Goal: Task Accomplishment & Management: Manage account settings

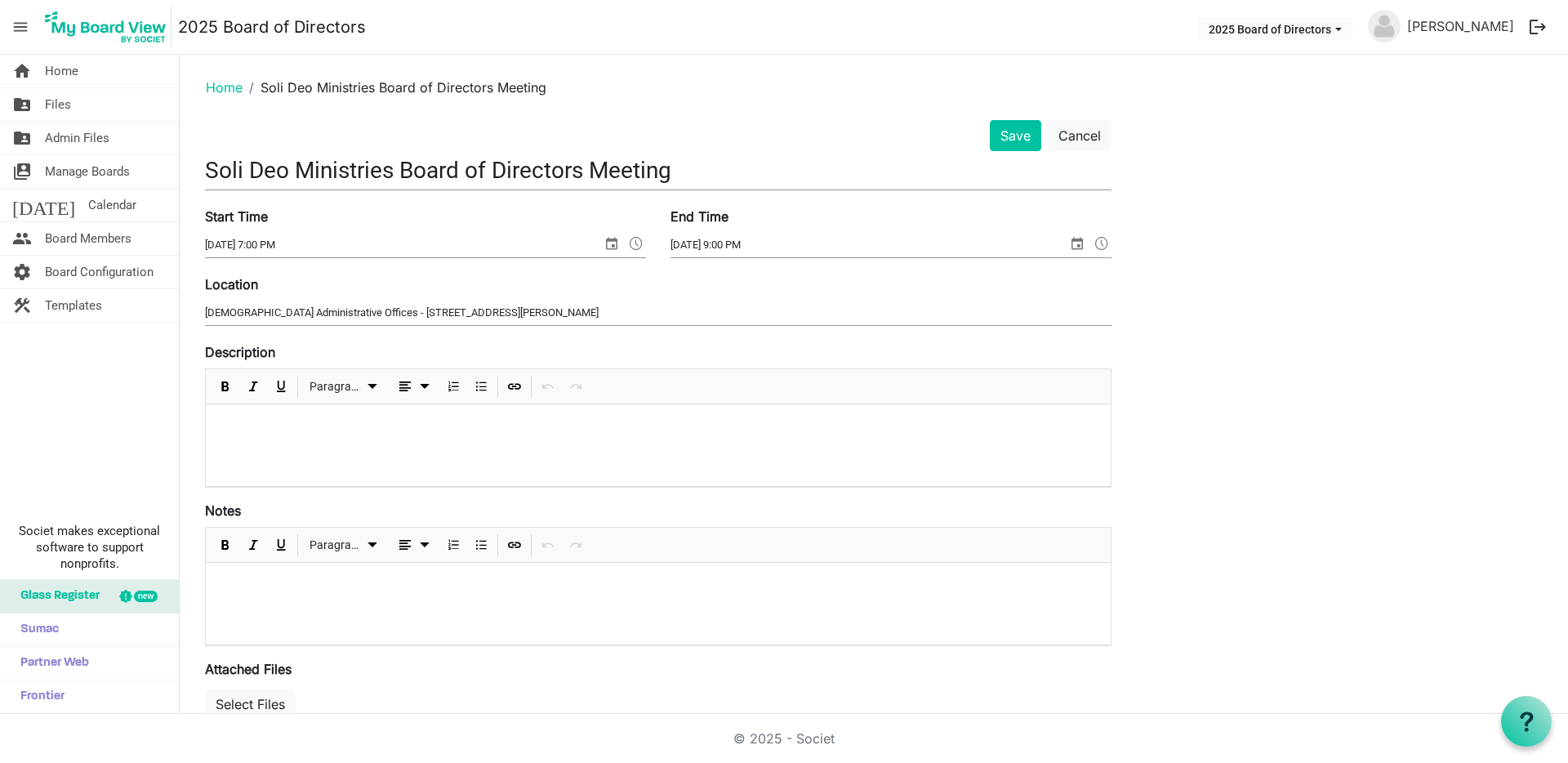
click at [815, 103] on ol "Home Soli Deo Ministries Board of Directors Meeting" at bounding box center [874, 87] width 1362 height 39
click at [262, 433] on p at bounding box center [657, 426] width 878 height 17
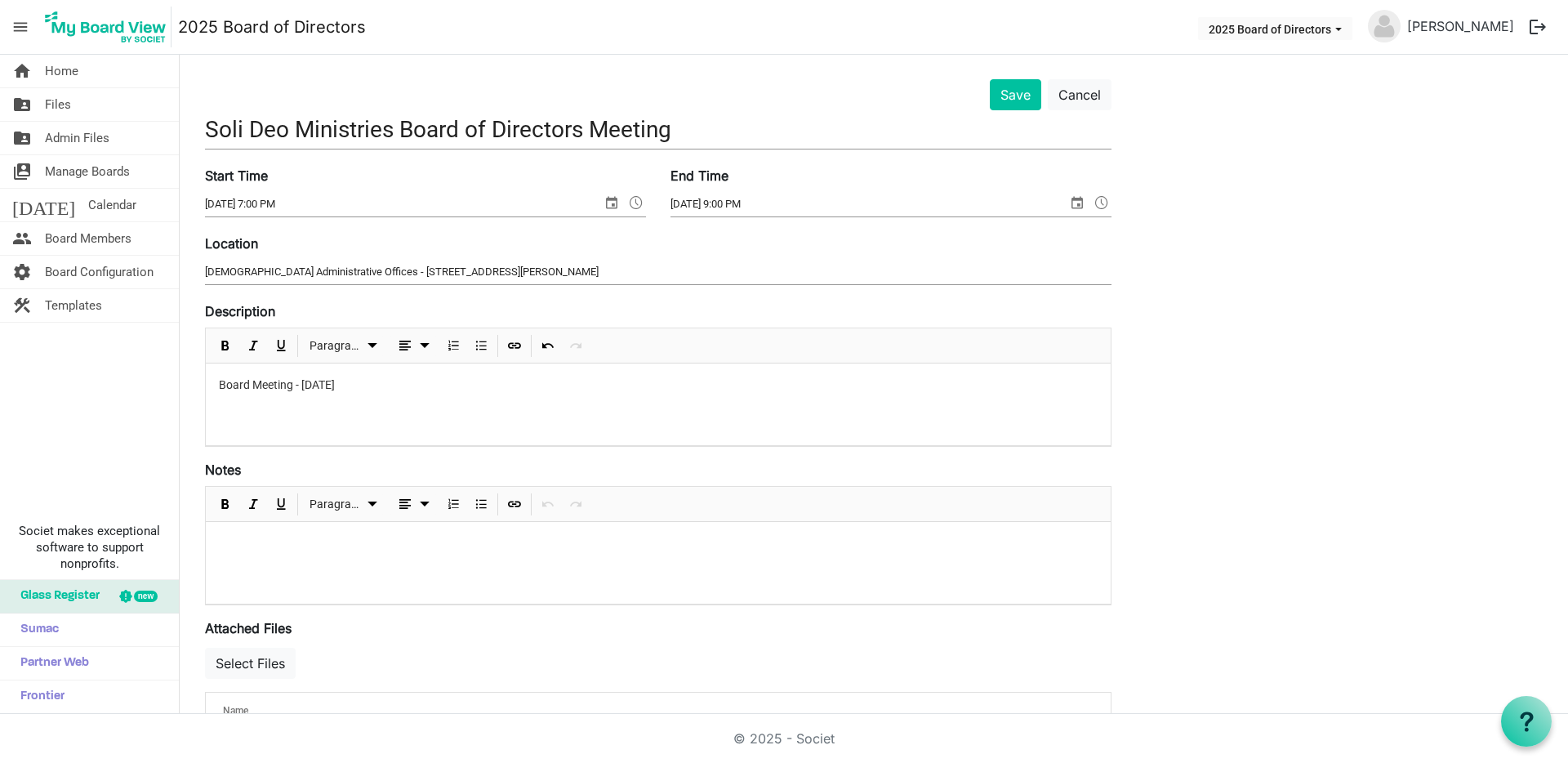
scroll to position [40, 0]
click at [281, 534] on div at bounding box center [658, 564] width 905 height 82
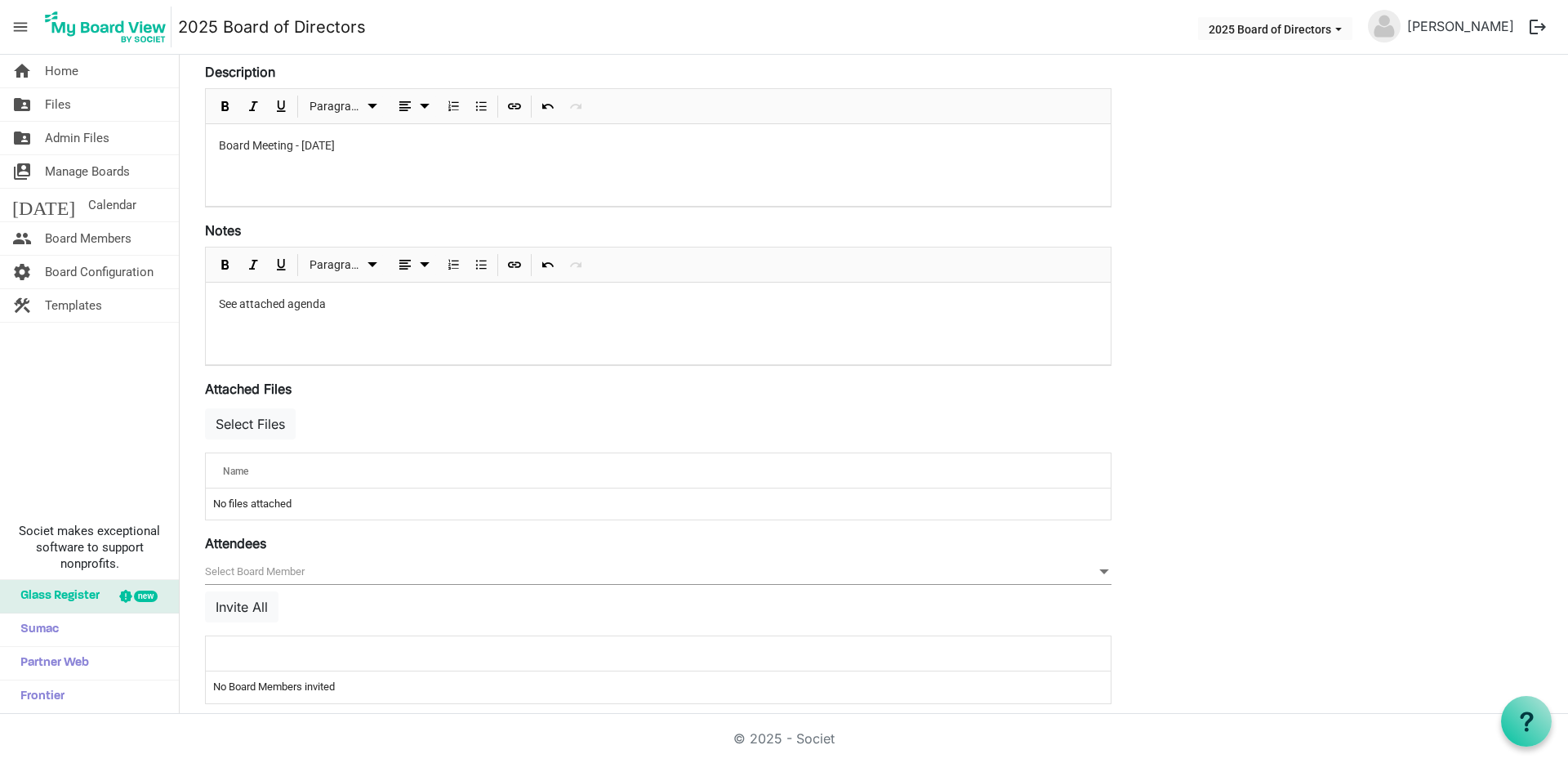
scroll to position [282, 0]
click at [266, 424] on button "Select Files" at bounding box center [250, 422] width 90 height 31
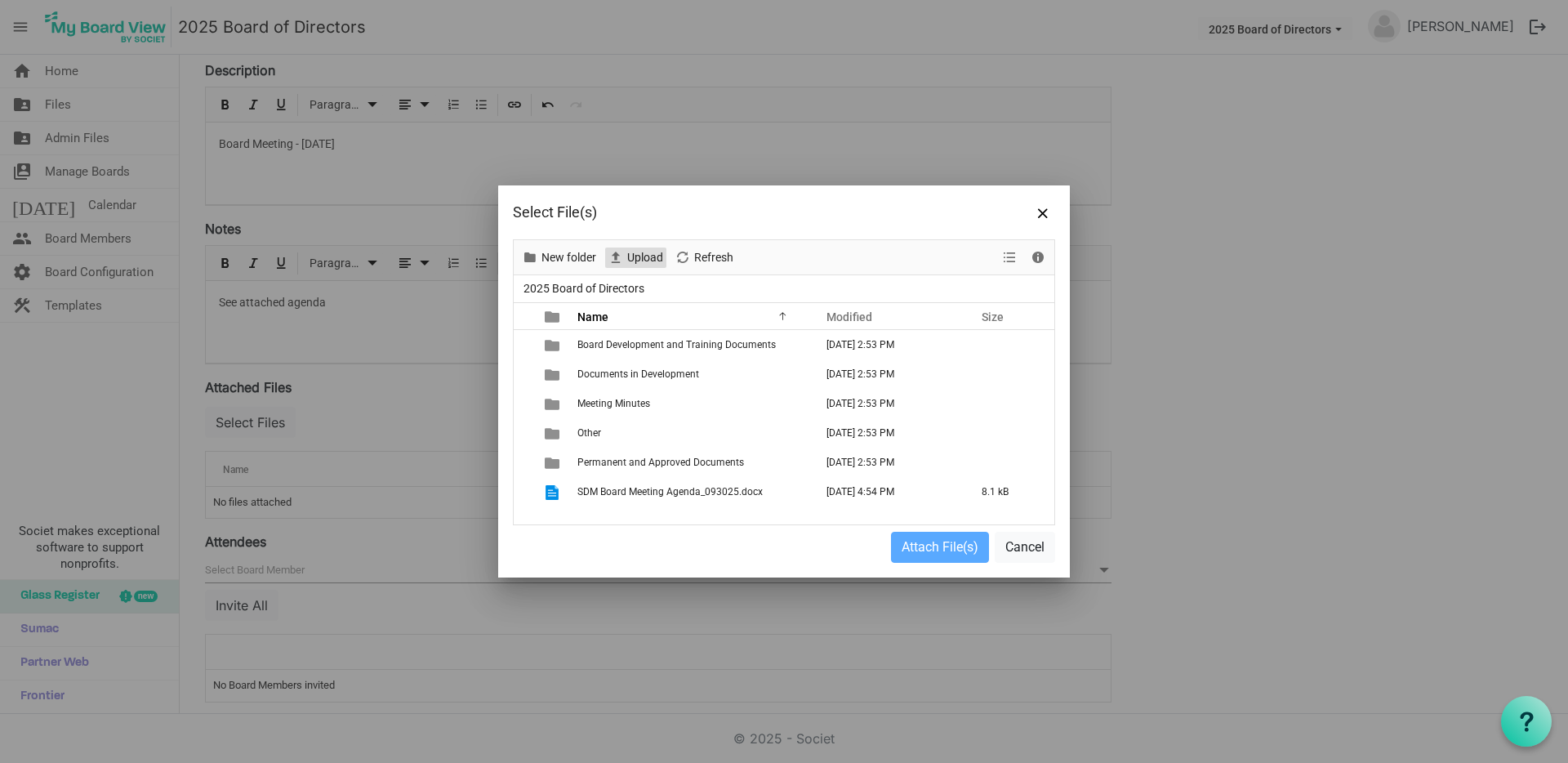
click at [641, 258] on span "Upload" at bounding box center [644, 258] width 39 height 21
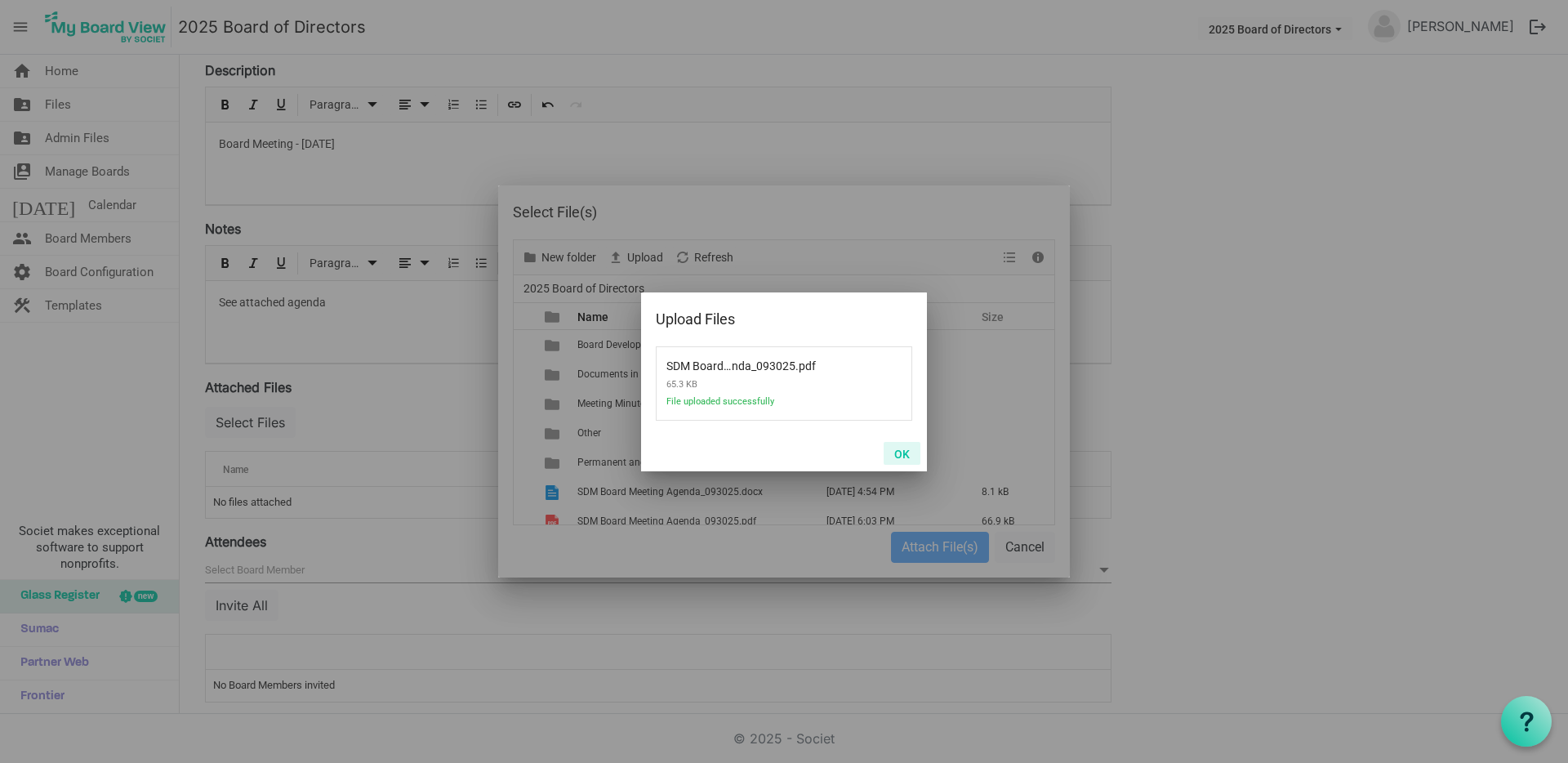
click at [897, 457] on button "OK" at bounding box center [901, 453] width 37 height 23
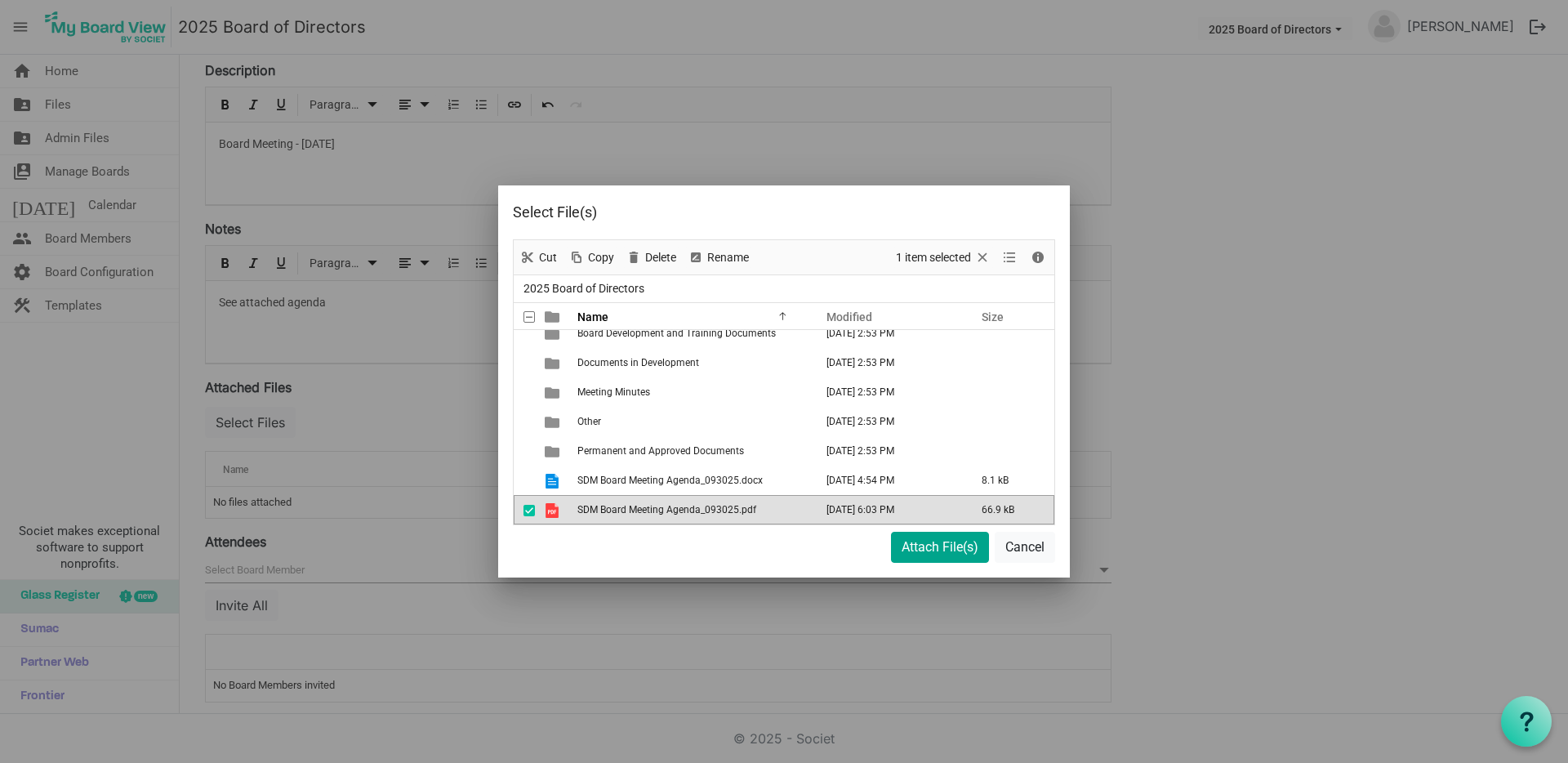
click at [946, 550] on button "Attach File(s)" at bounding box center [940, 547] width 98 height 31
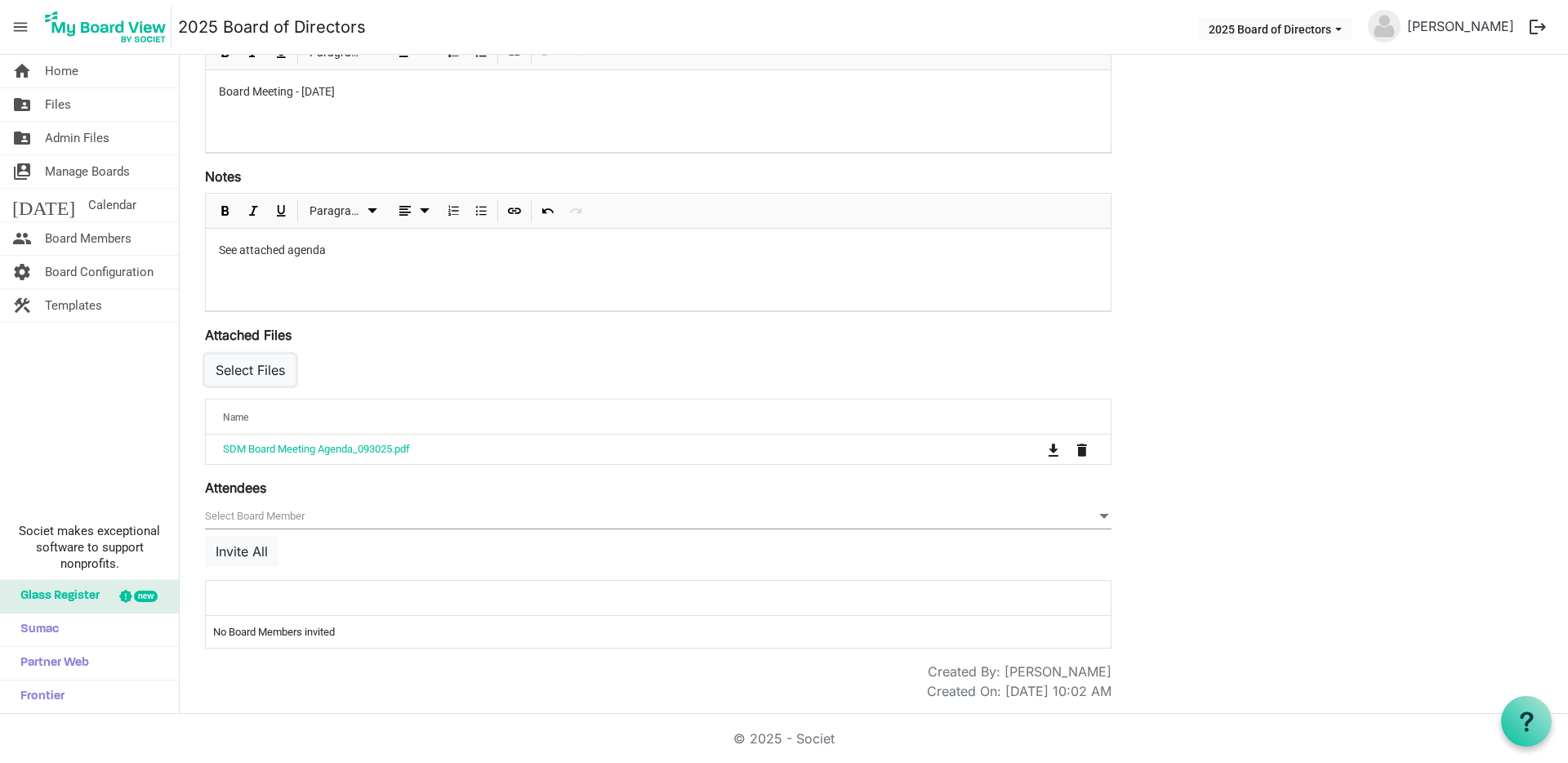
scroll to position [0, 0]
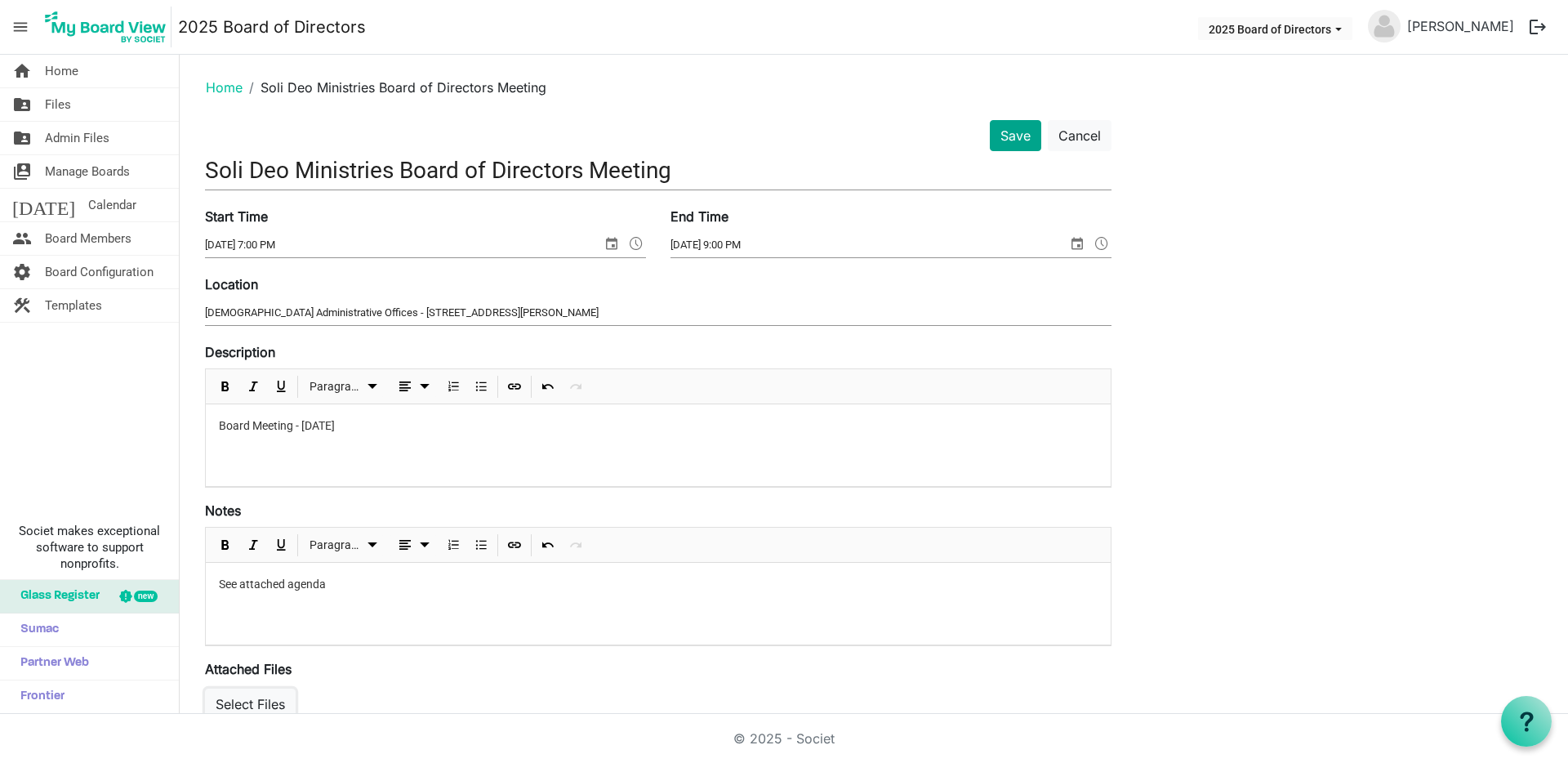
click at [1011, 137] on button "Save" at bounding box center [1015, 135] width 52 height 31
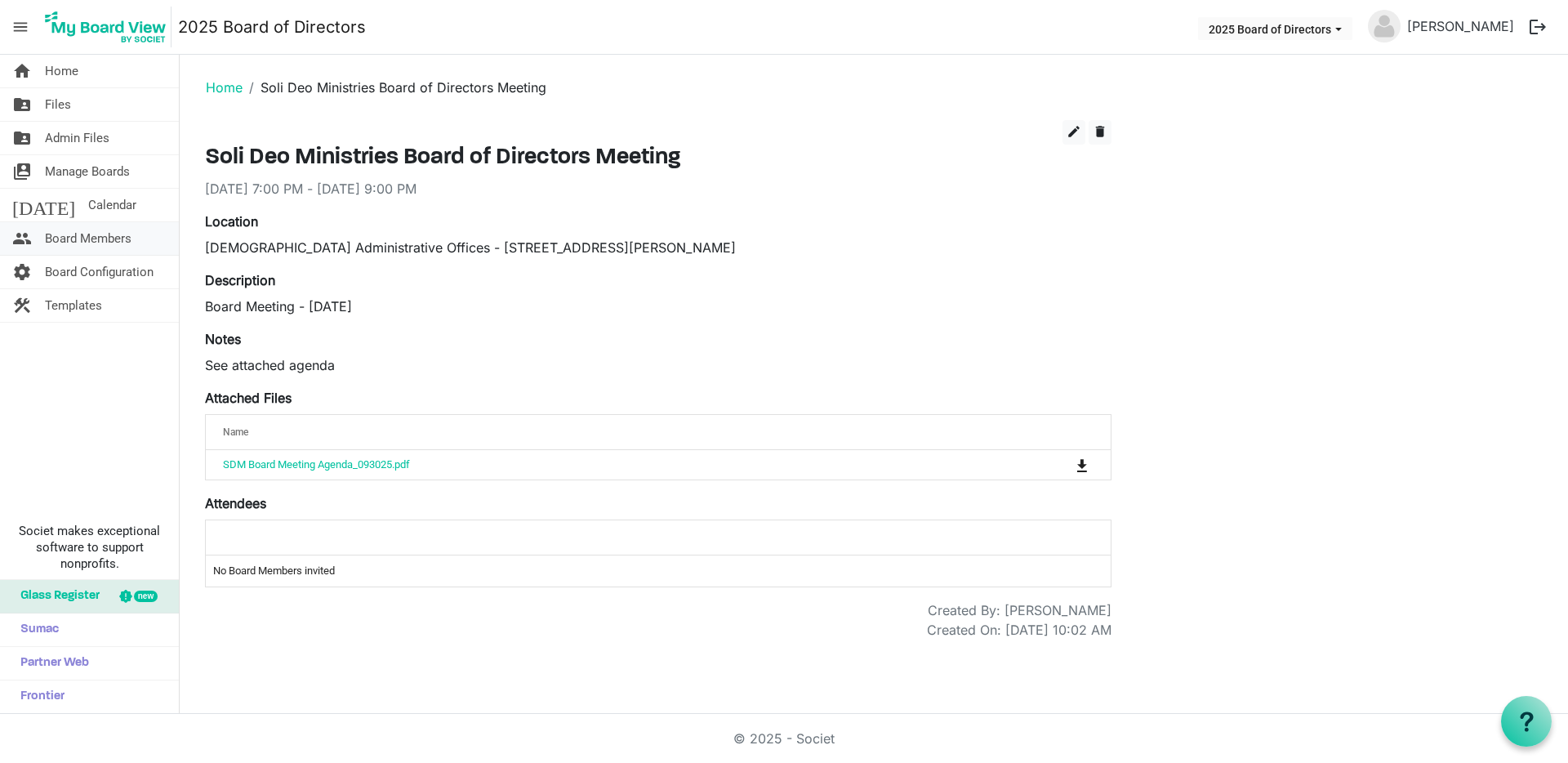
click at [75, 232] on span "Board Members" at bounding box center [87, 238] width 87 height 33
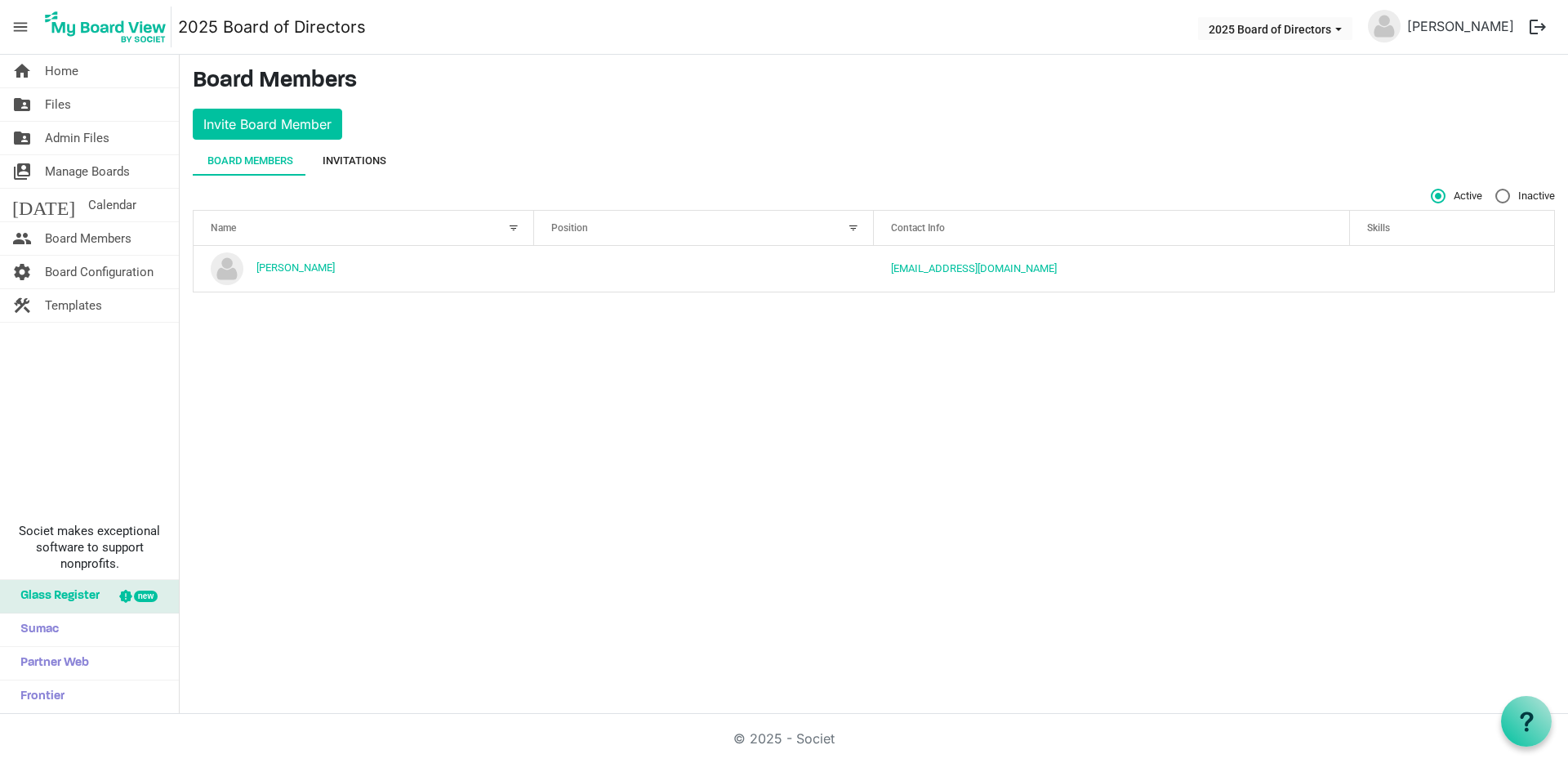
click at [366, 168] on div "Invitations" at bounding box center [354, 161] width 64 height 30
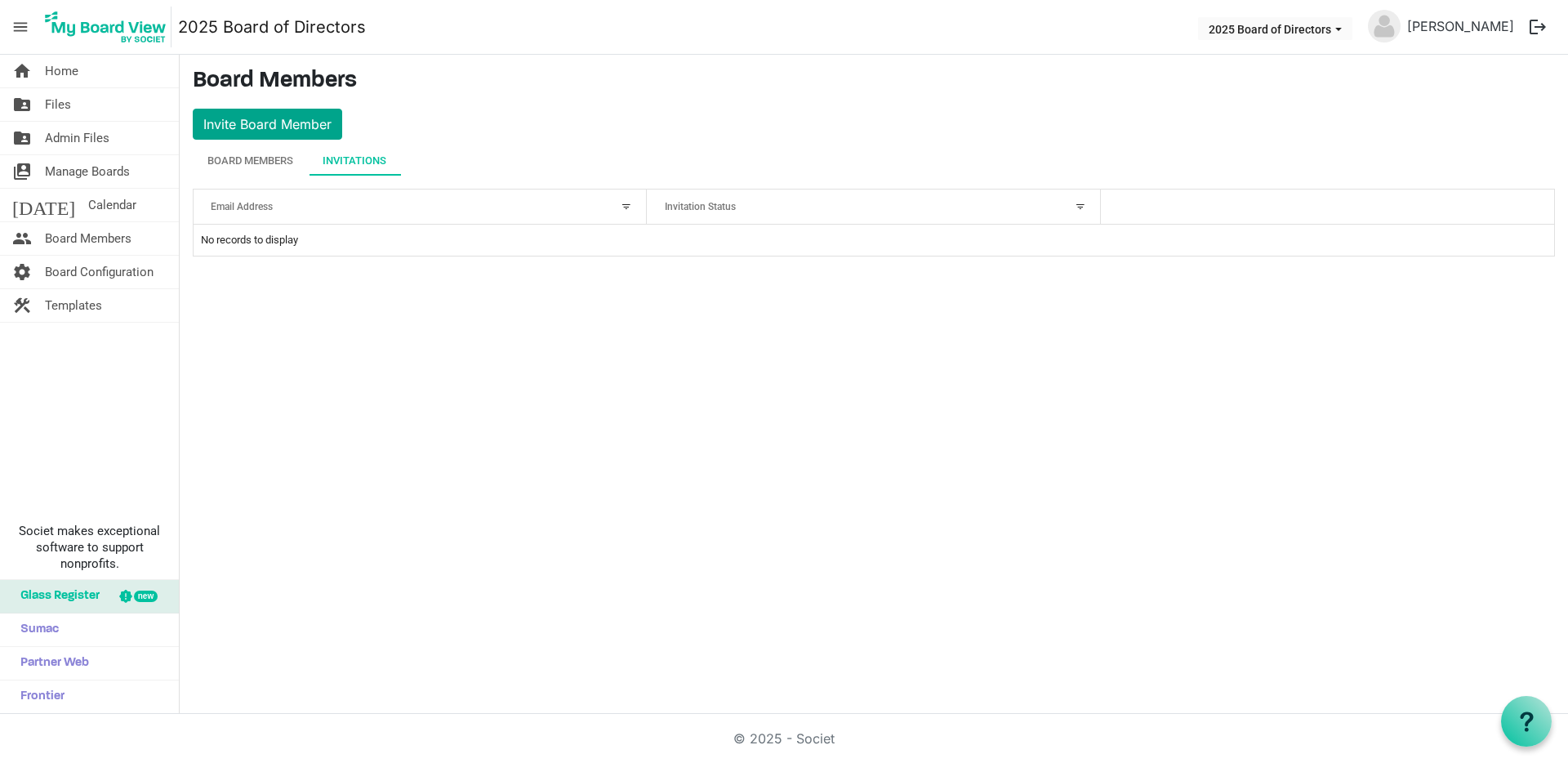
click at [280, 118] on button "Invite Board Member" at bounding box center [267, 123] width 149 height 31
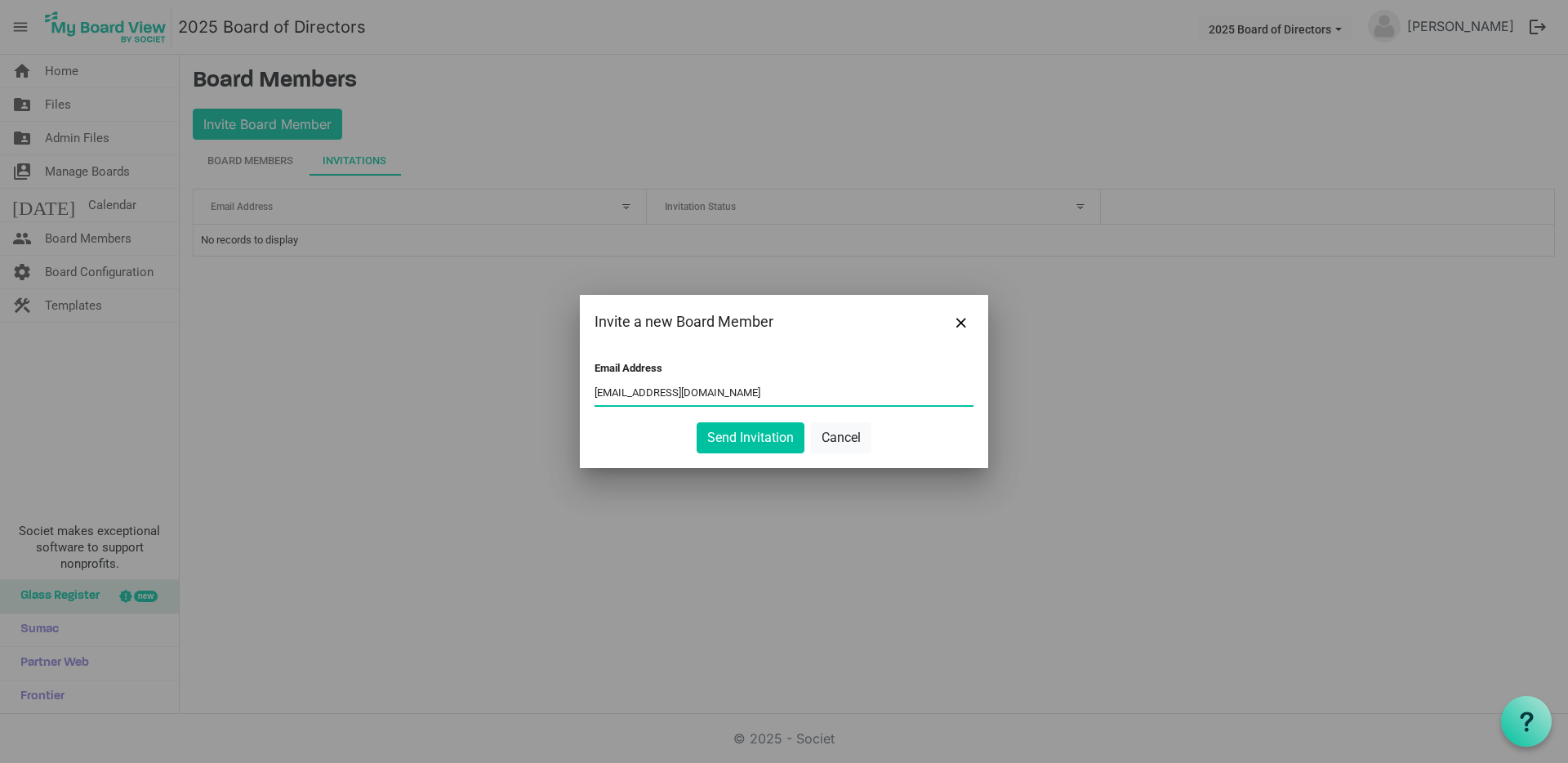
click at [699, 390] on input "sgeothomas@gmail.com" at bounding box center [784, 393] width 379 height 25
type input "george.thomas@gatewaystaff.com"
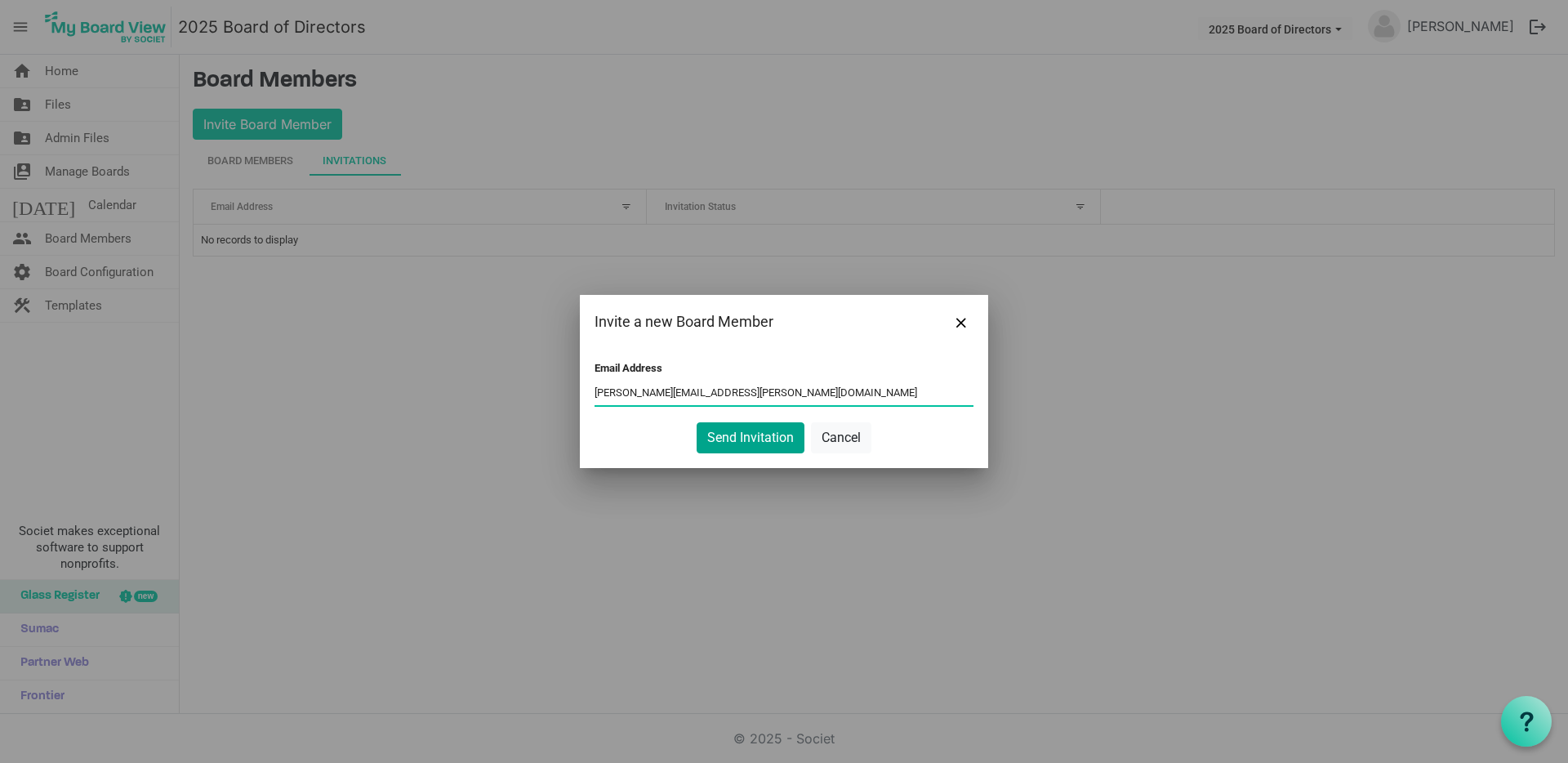
click at [741, 434] on button "Send Invitation" at bounding box center [750, 438] width 107 height 31
click at [731, 446] on button "Send Invitation" at bounding box center [750, 438] width 107 height 31
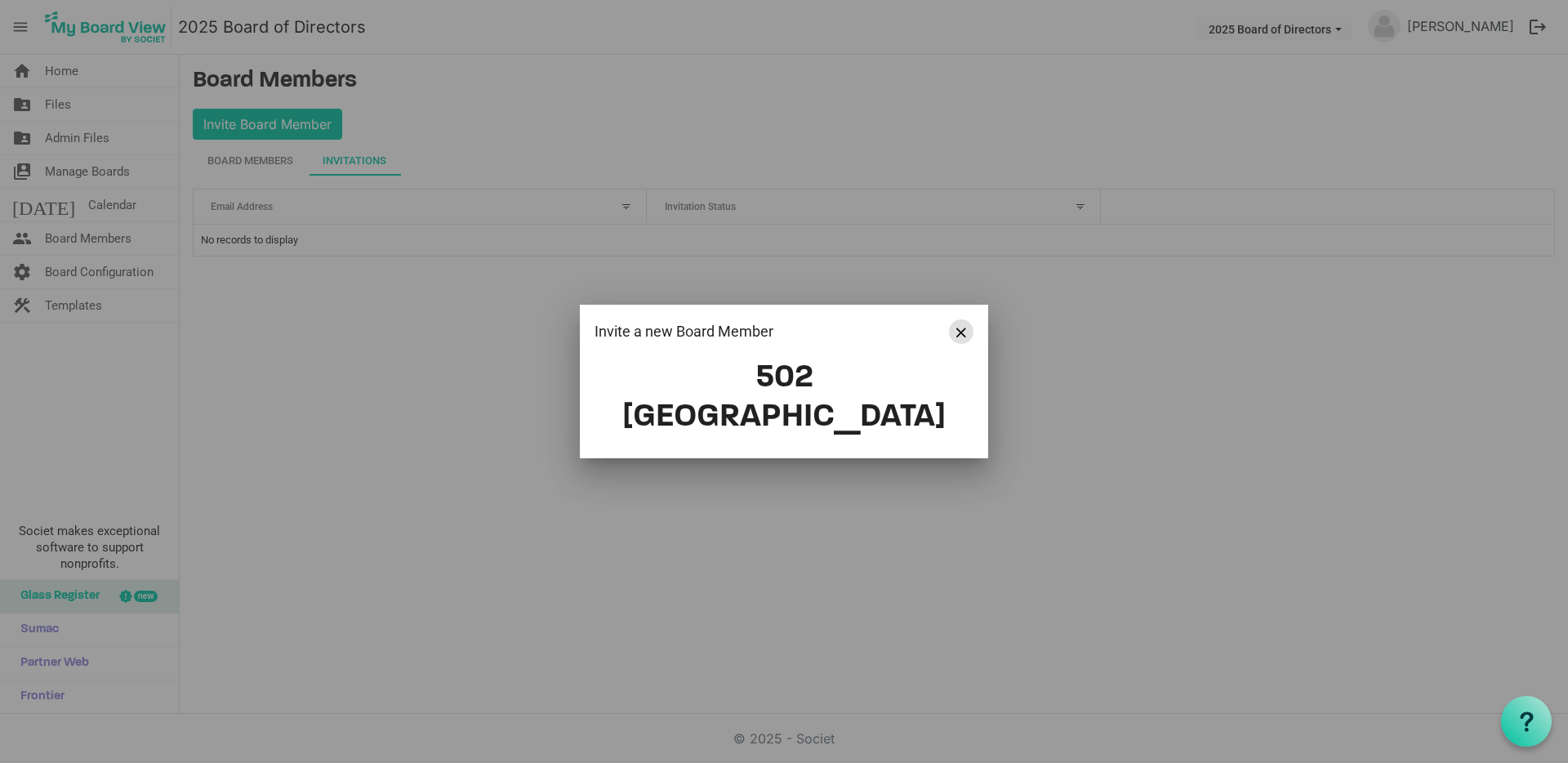
click at [963, 337] on span "Close" at bounding box center [961, 332] width 10 height 10
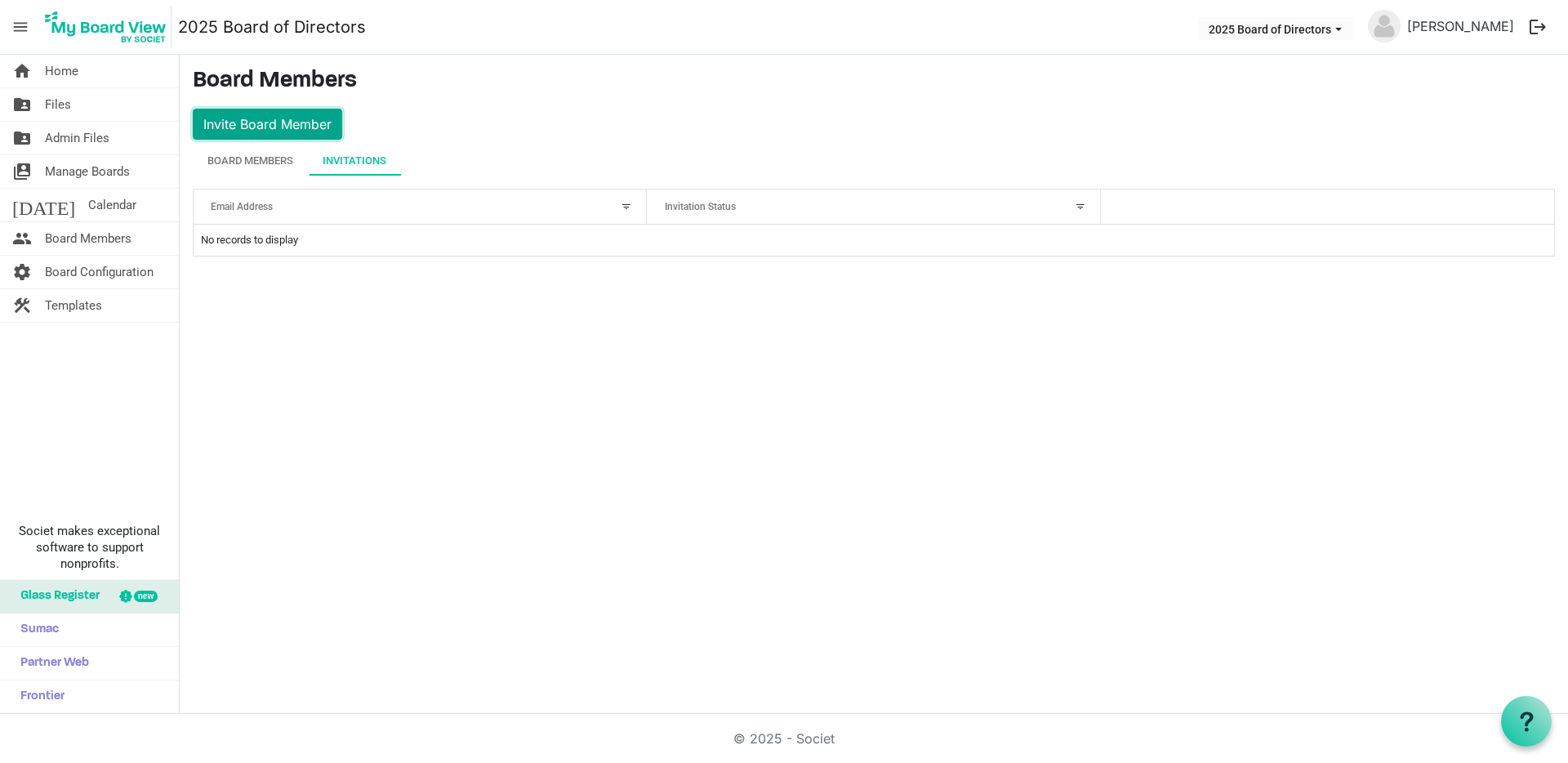
click at [326, 127] on button "Invite Board Member" at bounding box center [267, 123] width 149 height 31
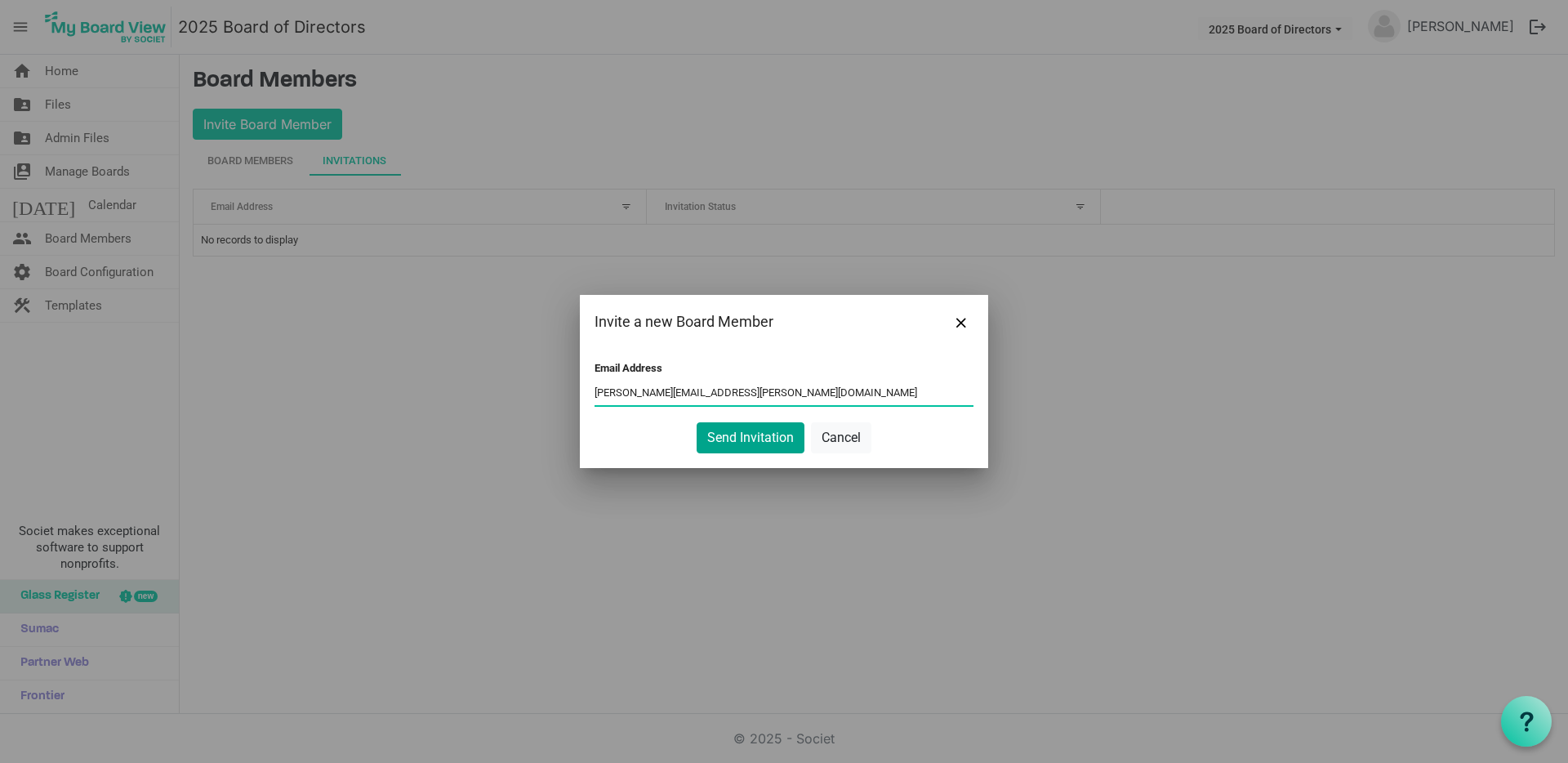
type input "george.thomas@gatewaystaff.com"
click at [738, 443] on button "Send Invitation" at bounding box center [750, 438] width 107 height 31
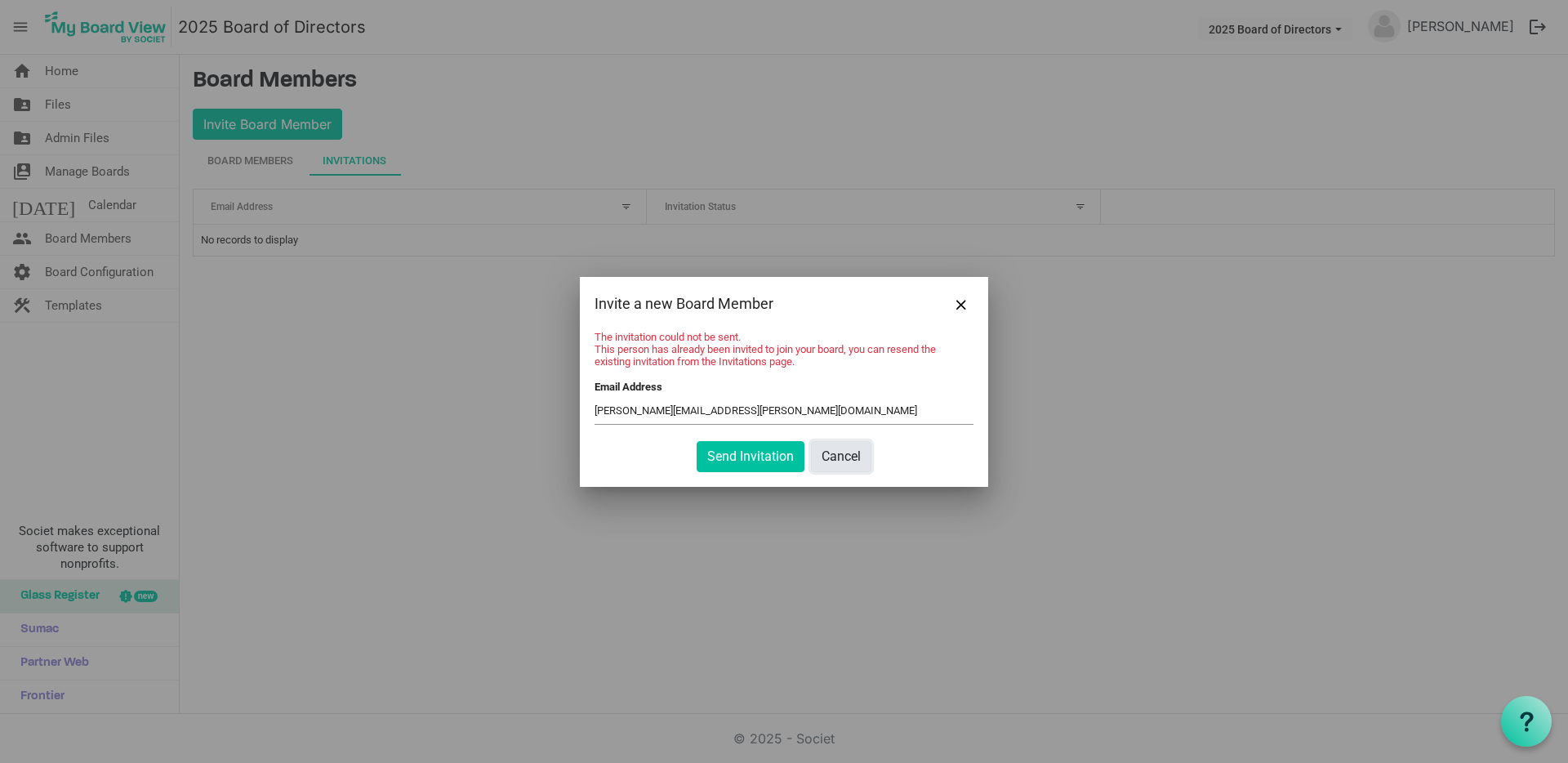
click at [850, 459] on button "Cancel" at bounding box center [840, 456] width 61 height 31
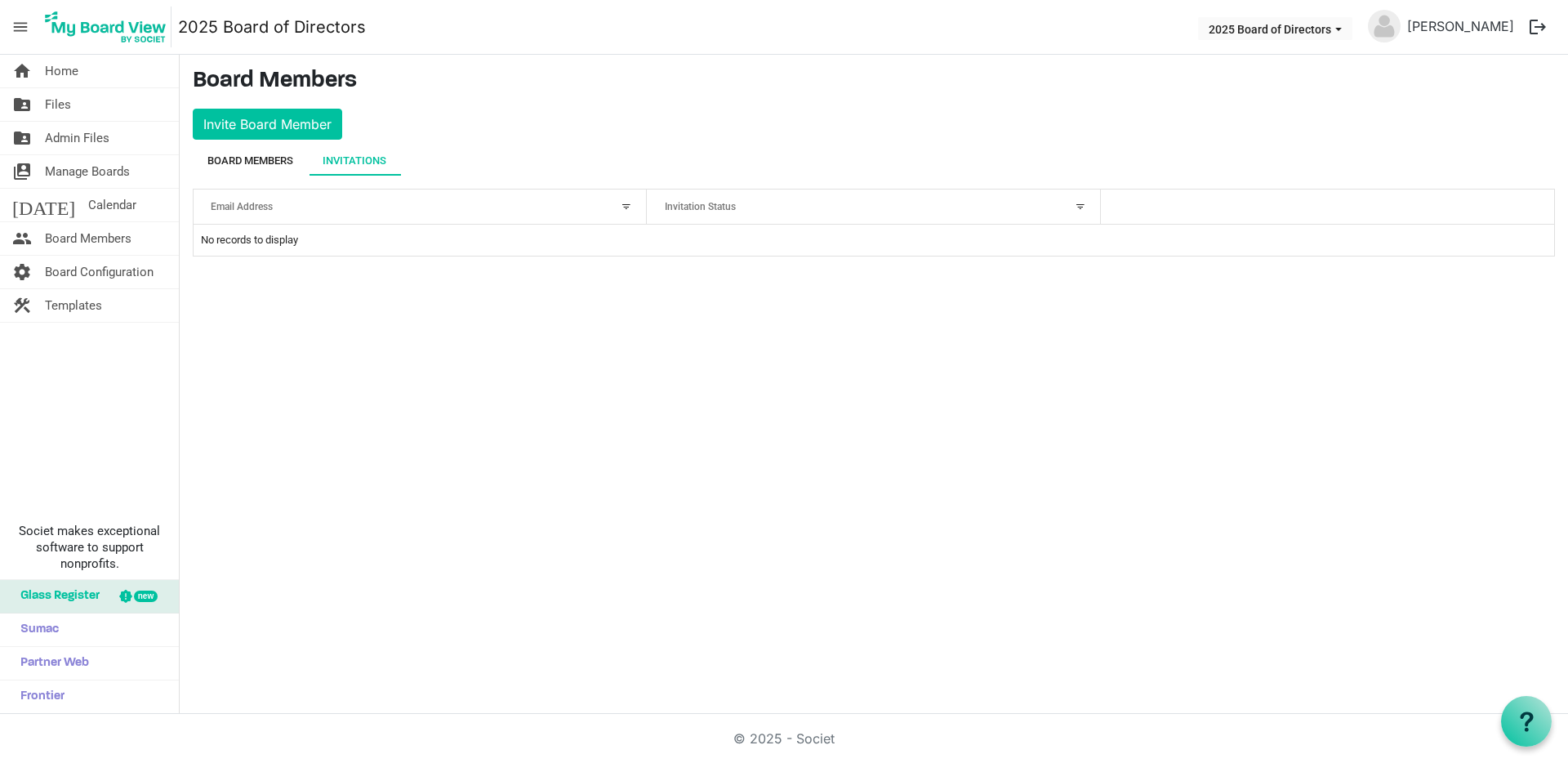
click at [237, 158] on div "Board Members" at bounding box center [251, 161] width 86 height 16
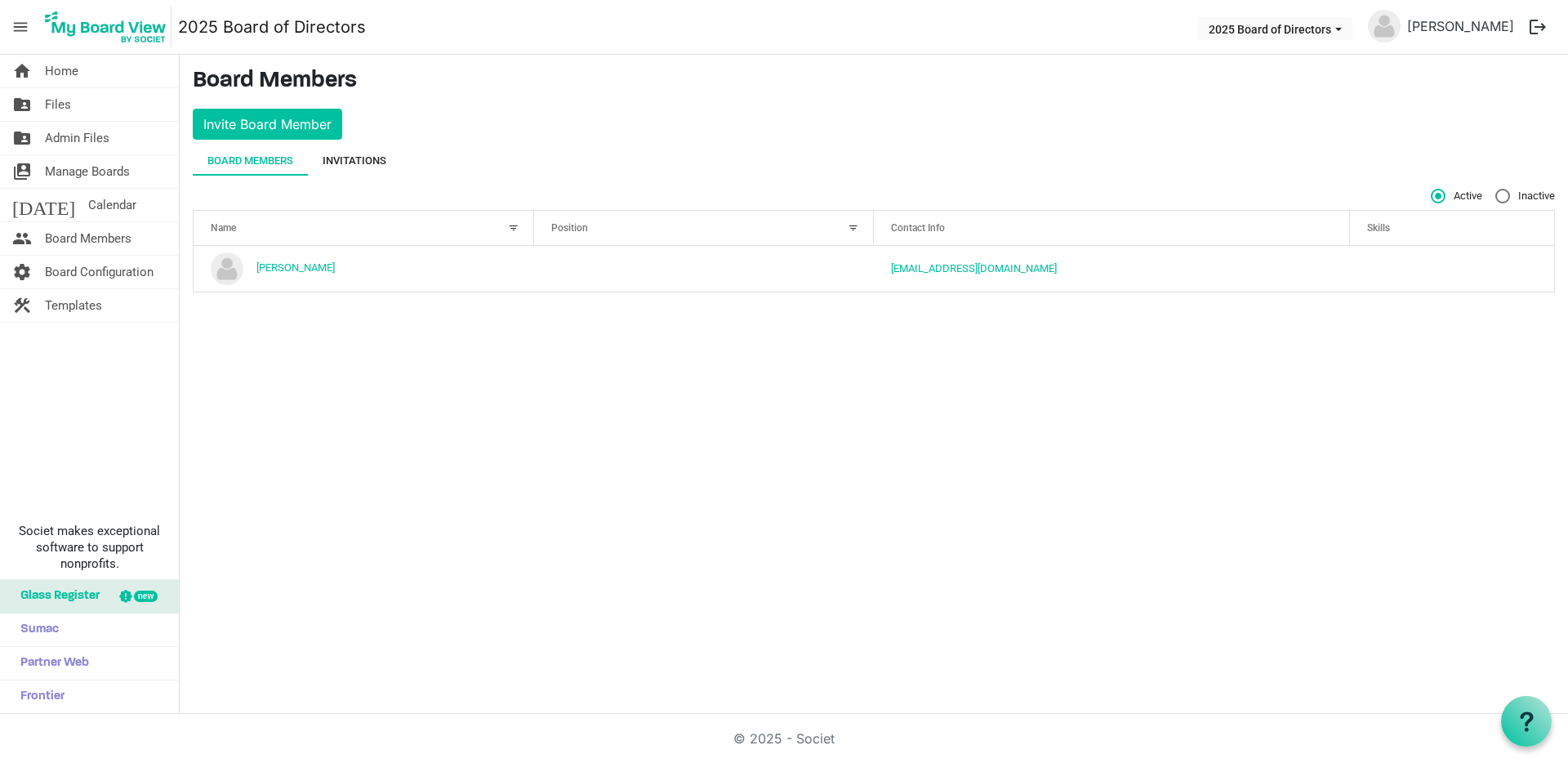
click at [358, 166] on div "Invitations" at bounding box center [354, 161] width 64 height 16
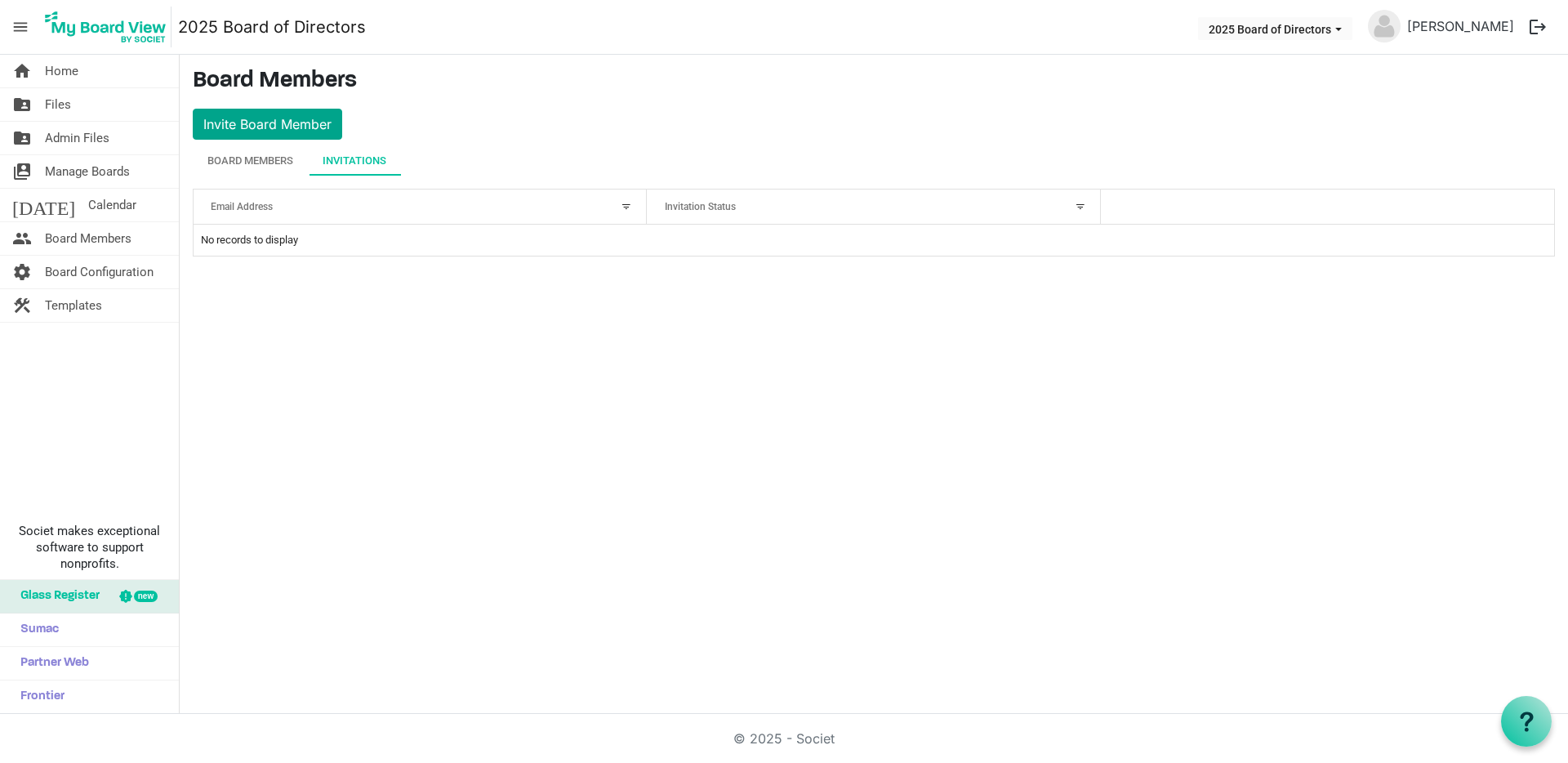
click at [284, 116] on button "Invite Board Member" at bounding box center [267, 123] width 149 height 31
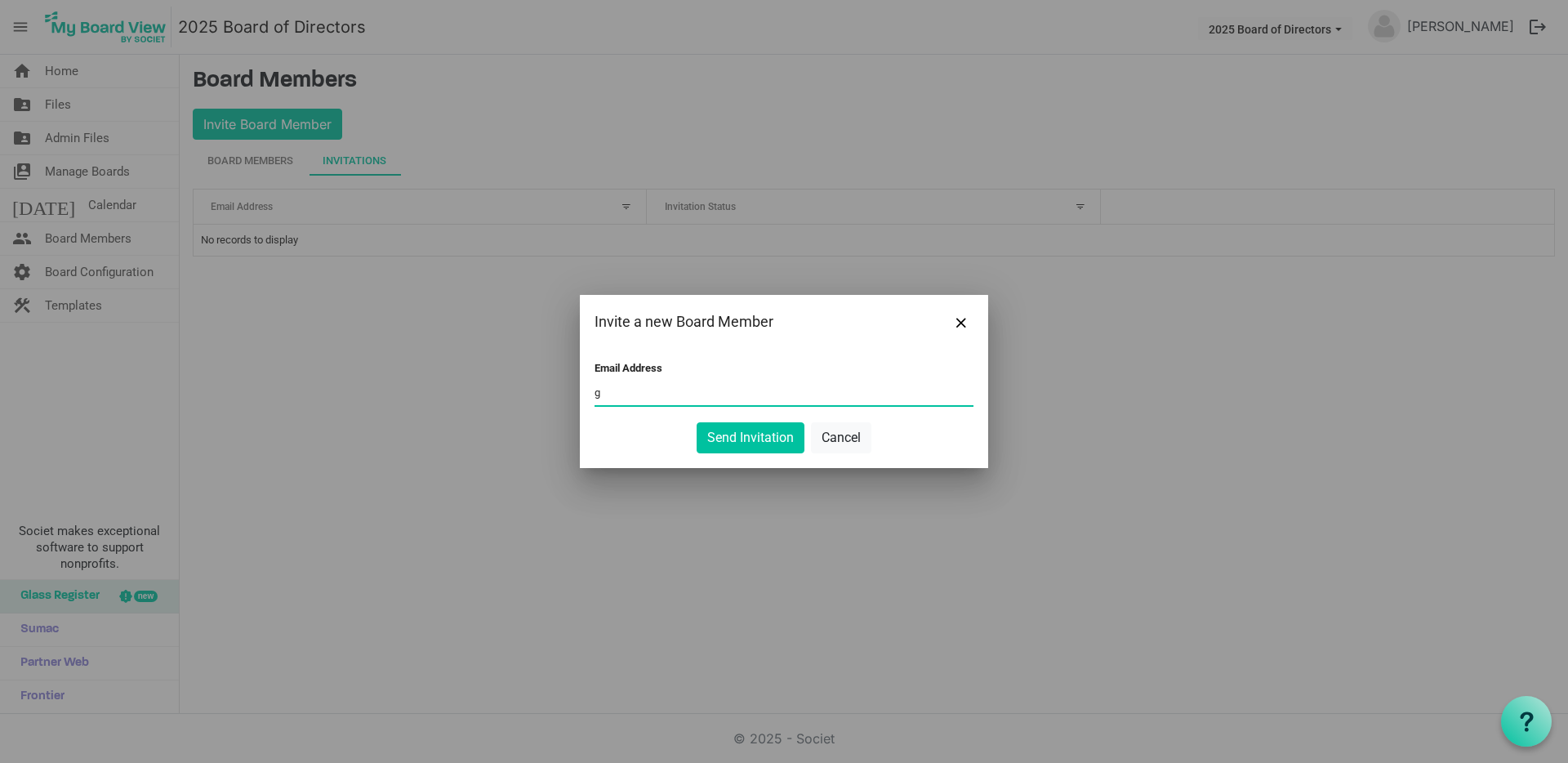
type input "george.thomas@gatewaystaff.com"
click at [719, 440] on button "Send Invitation" at bounding box center [750, 438] width 107 height 31
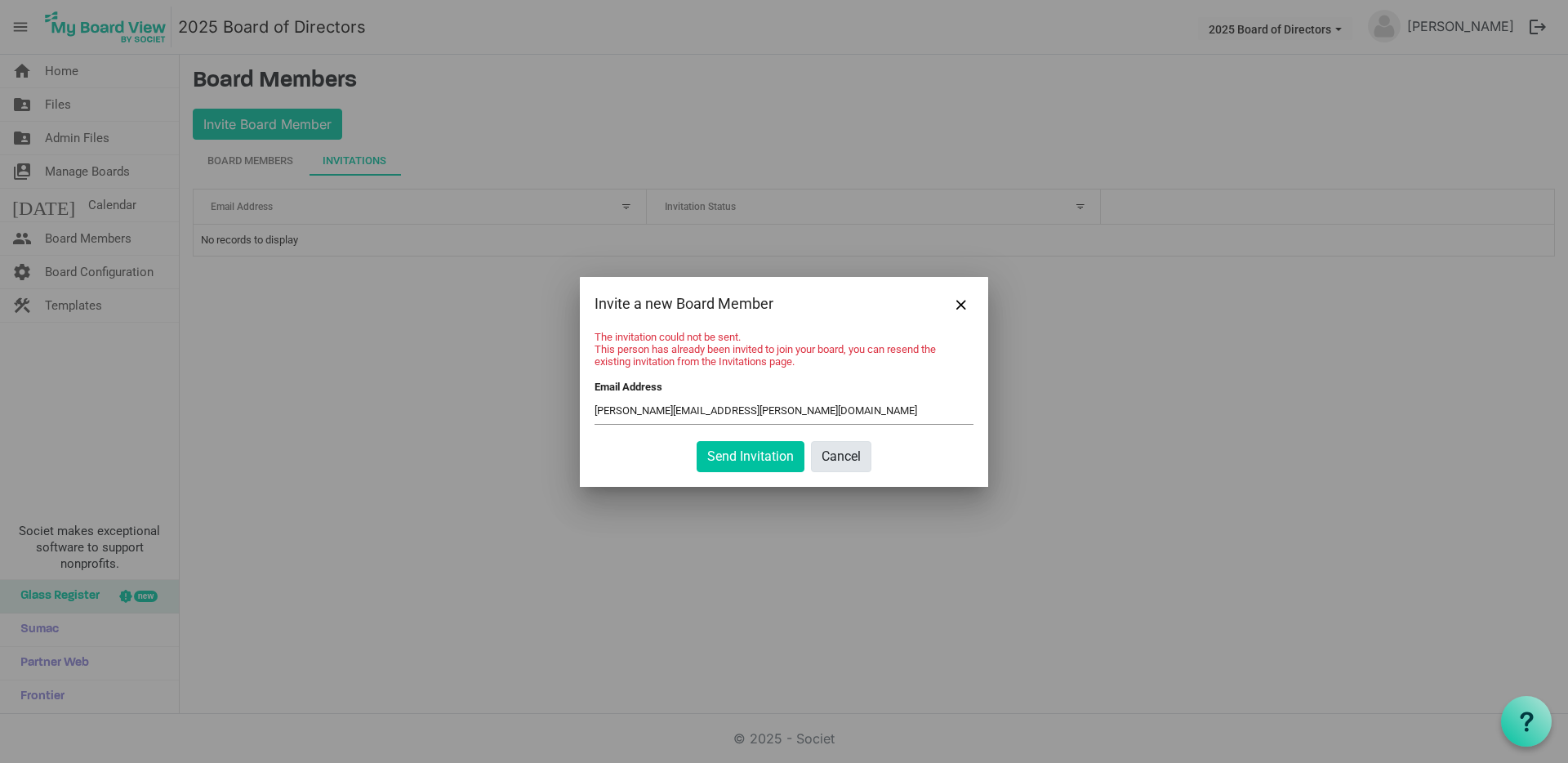
click at [847, 454] on button "Cancel" at bounding box center [840, 456] width 61 height 31
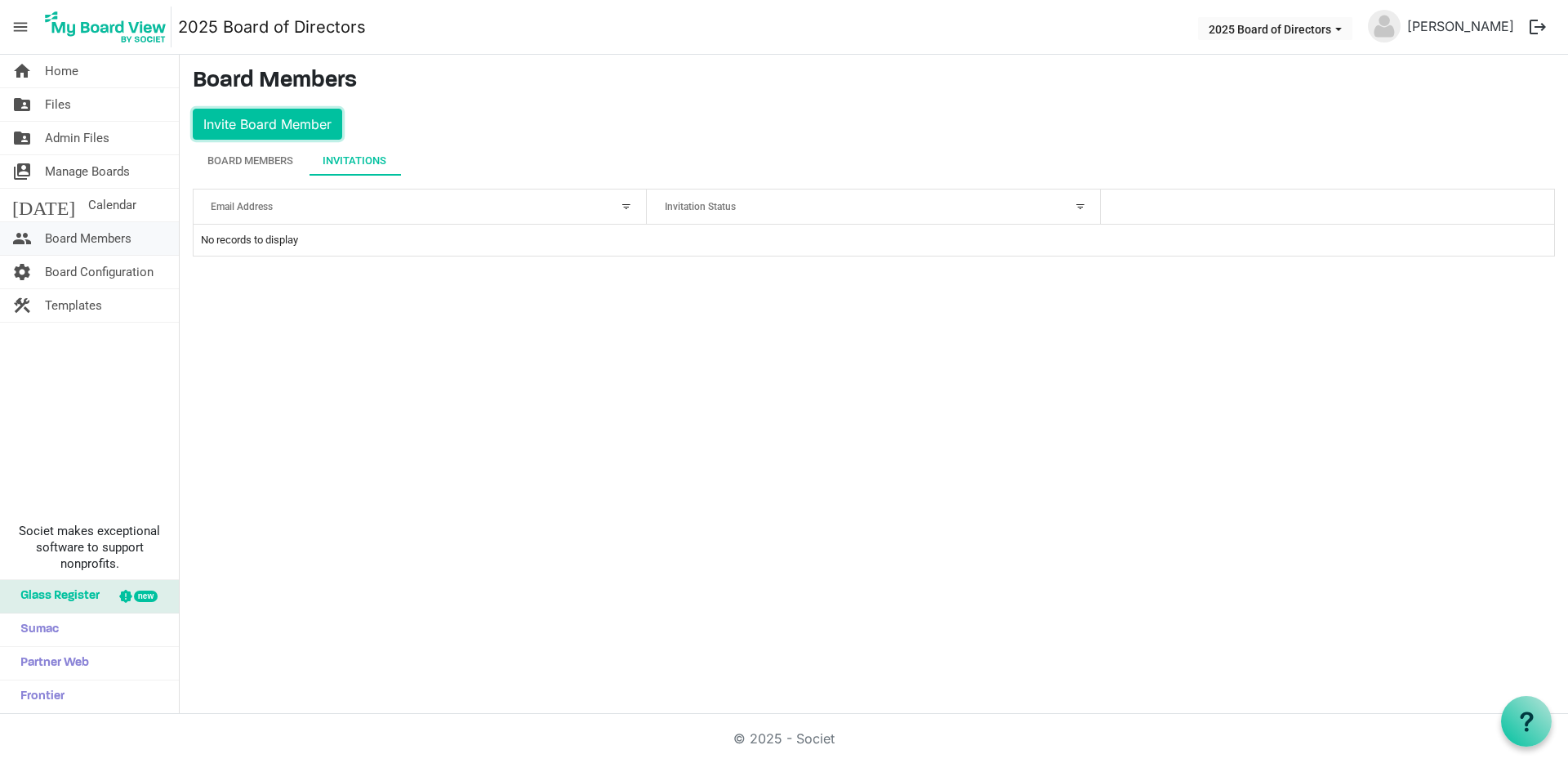
click at [98, 235] on span "Board Members" at bounding box center [87, 238] width 87 height 33
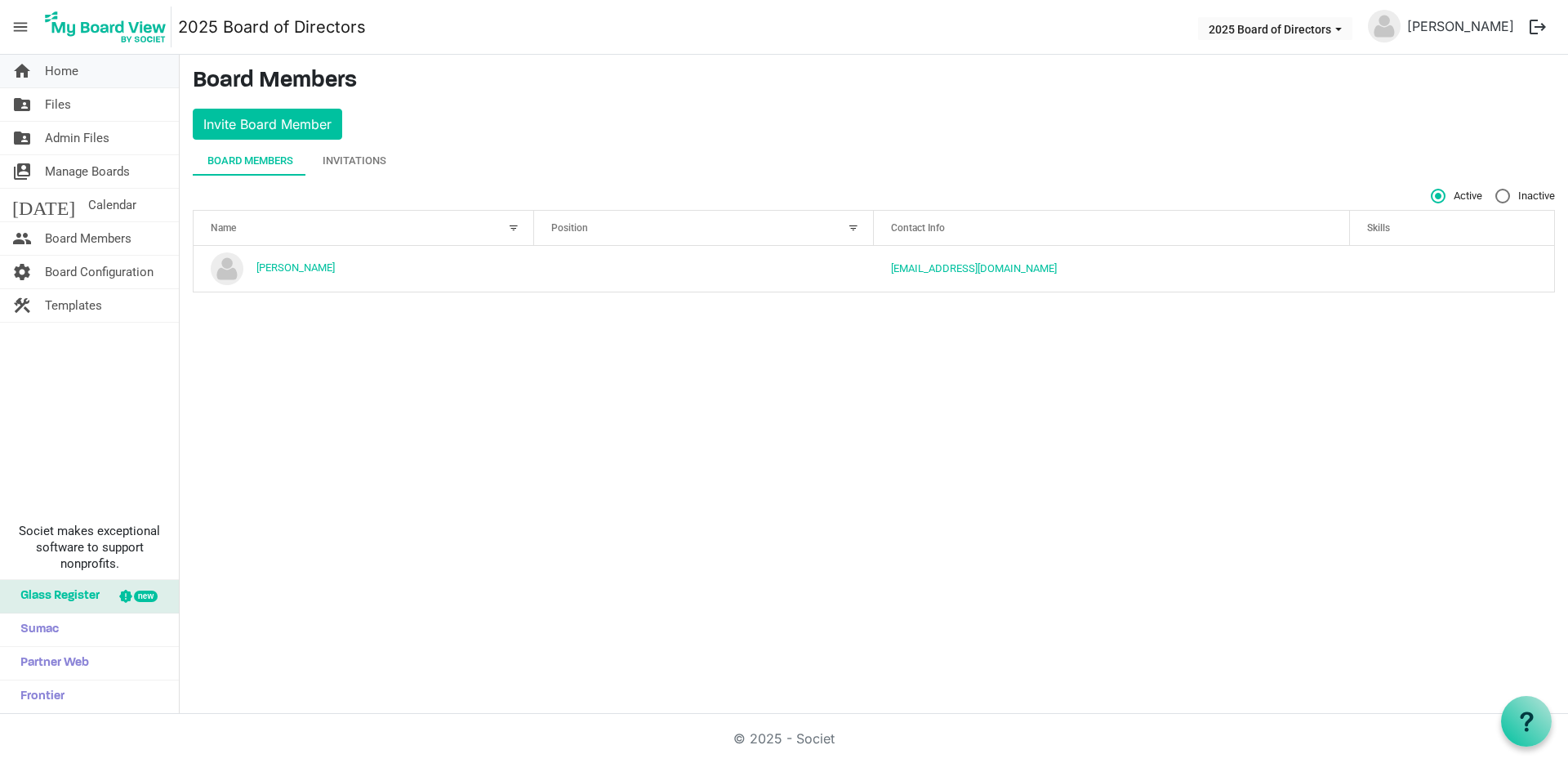
click at [71, 76] on span "Home" at bounding box center [62, 71] width 34 height 33
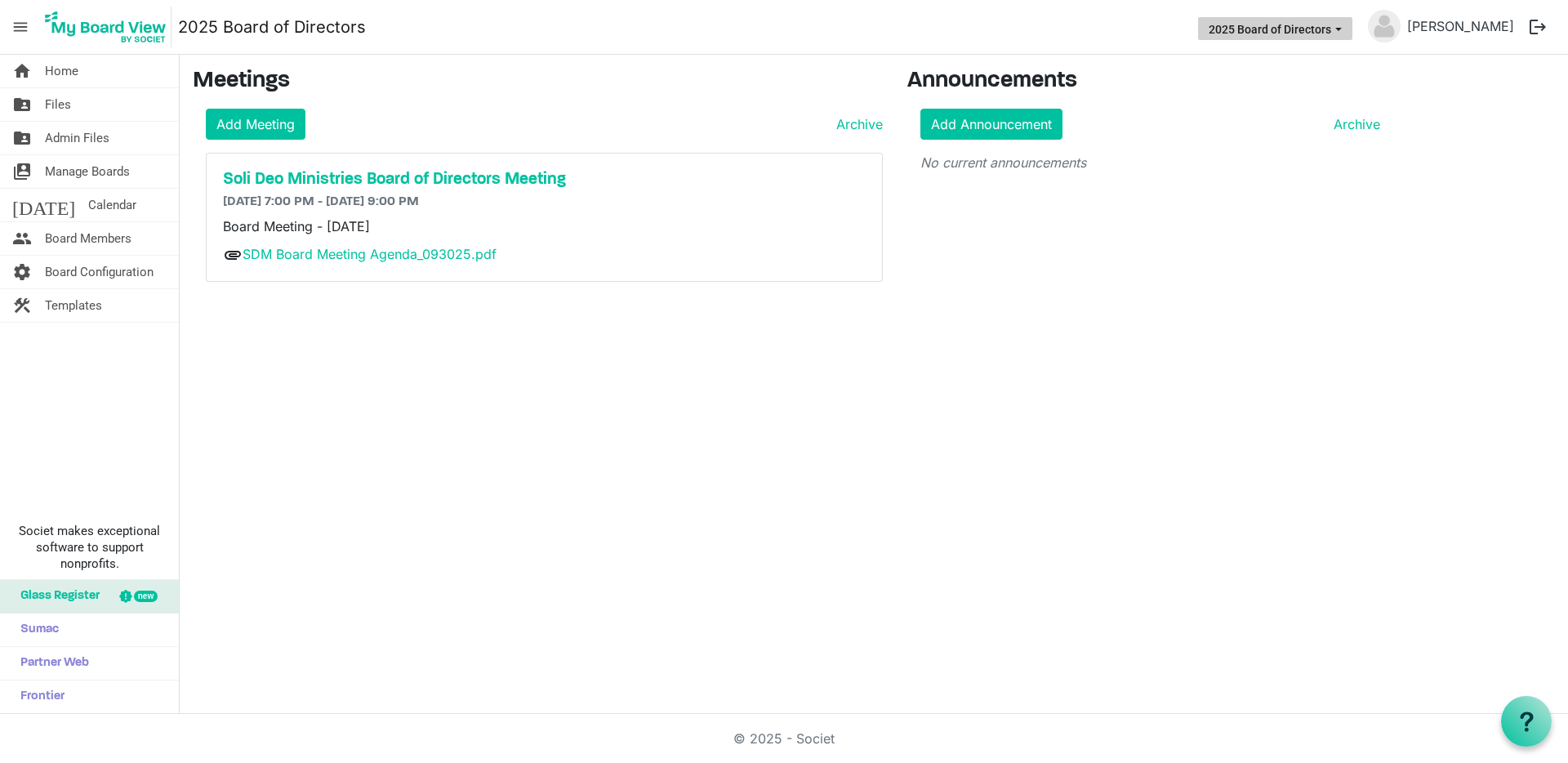
click at [1344, 30] on span "2025 Board of Directors dropdownbutton" at bounding box center [1337, 29] width 15 height 7
click at [47, 67] on span "Home" at bounding box center [62, 71] width 34 height 33
click at [58, 102] on span "Files" at bounding box center [58, 104] width 26 height 33
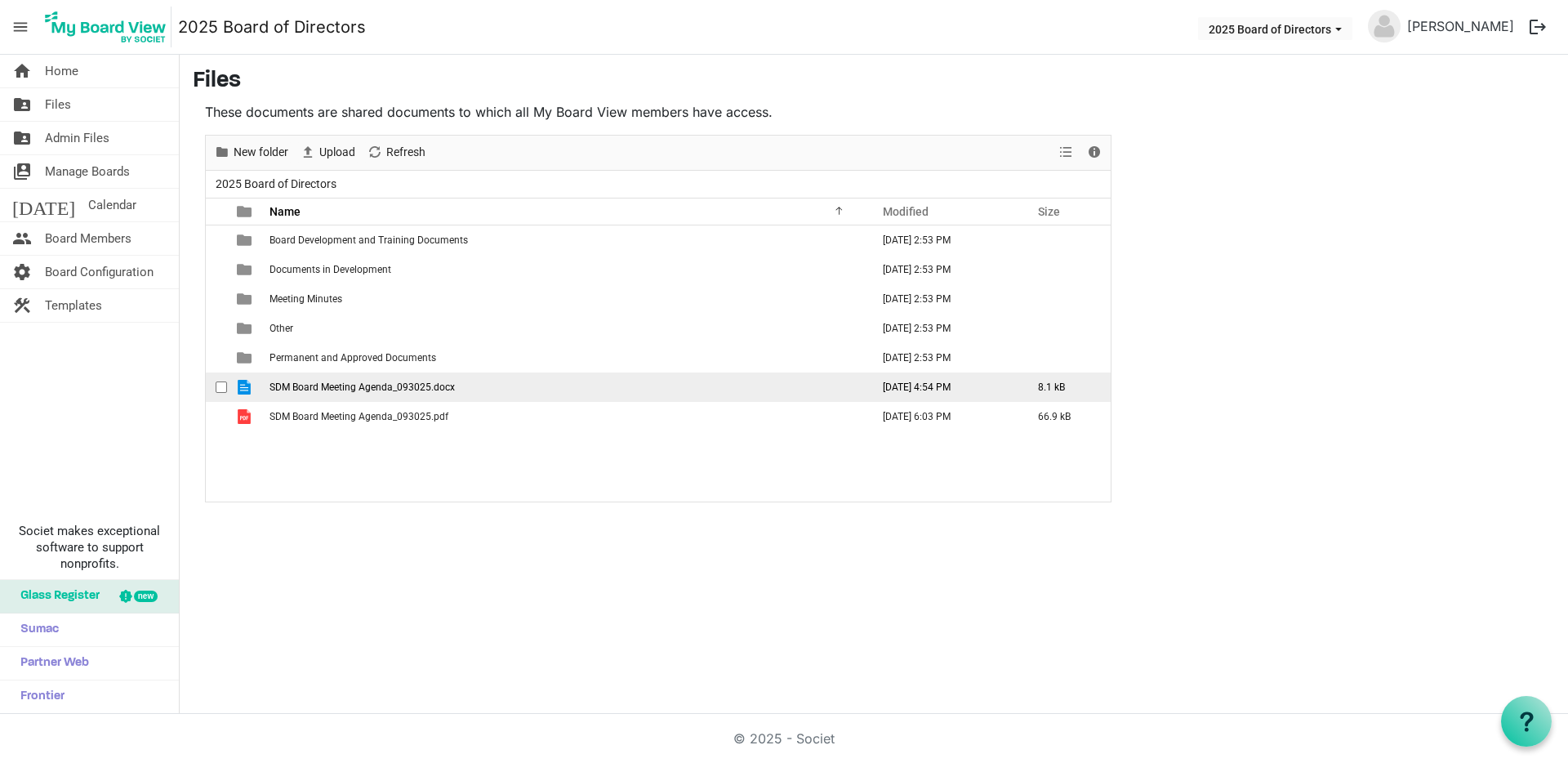
click at [596, 381] on td "SDM Board Meeting Agenda_093025.docx" at bounding box center [565, 387] width 601 height 30
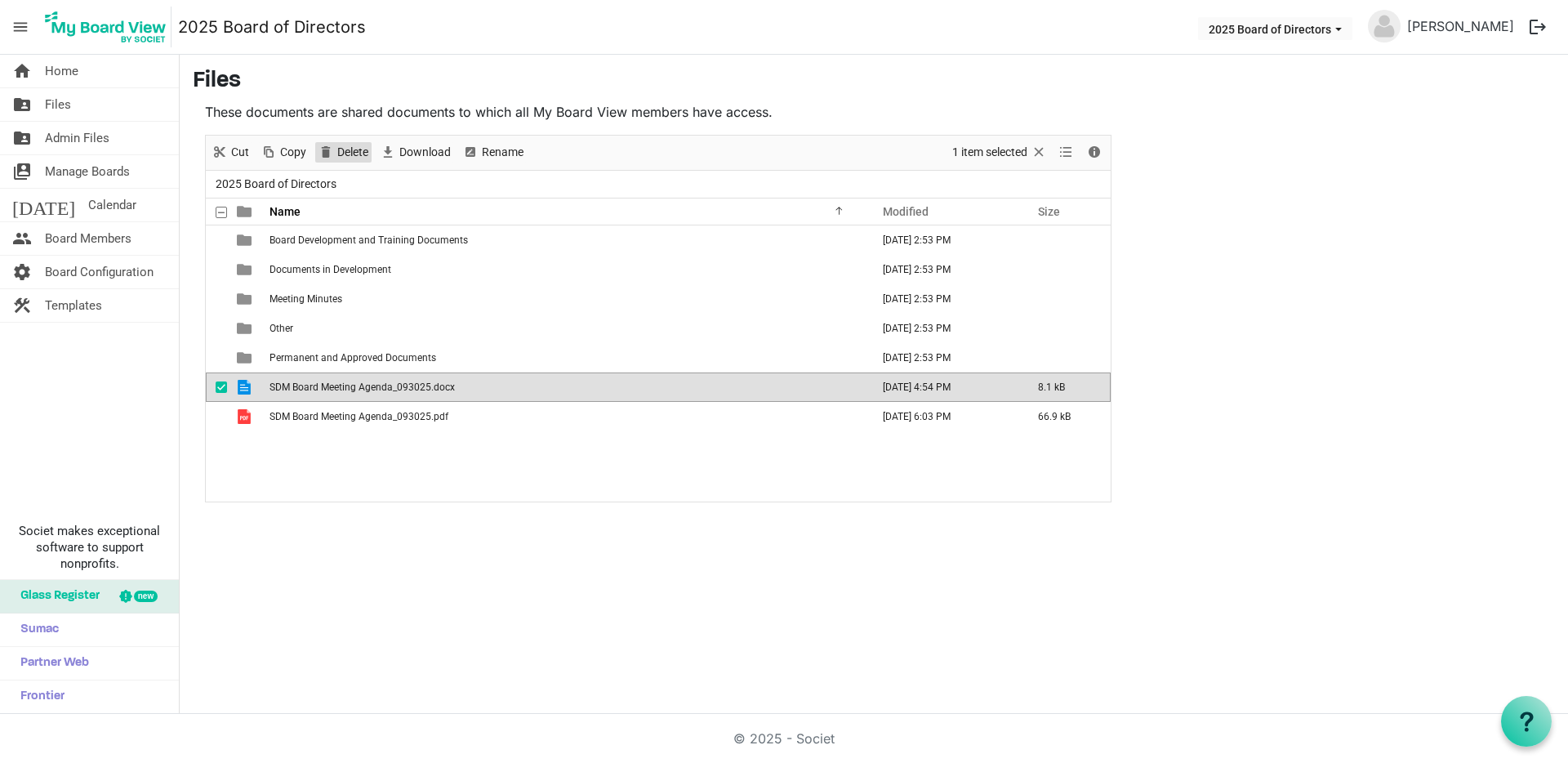
click at [346, 151] on span "Delete" at bounding box center [352, 152] width 34 height 21
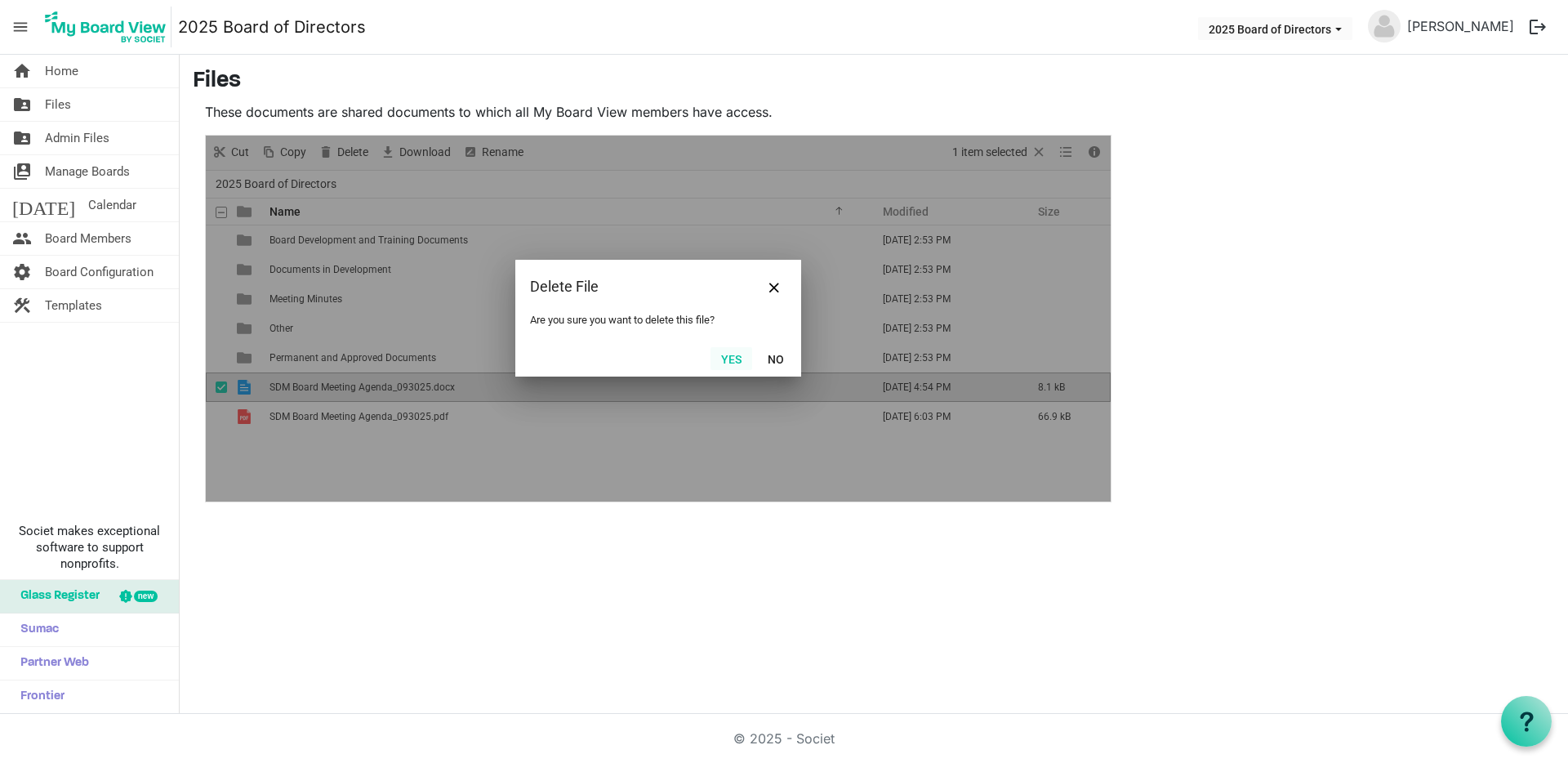
click at [737, 358] on button "Yes" at bounding box center [731, 358] width 42 height 23
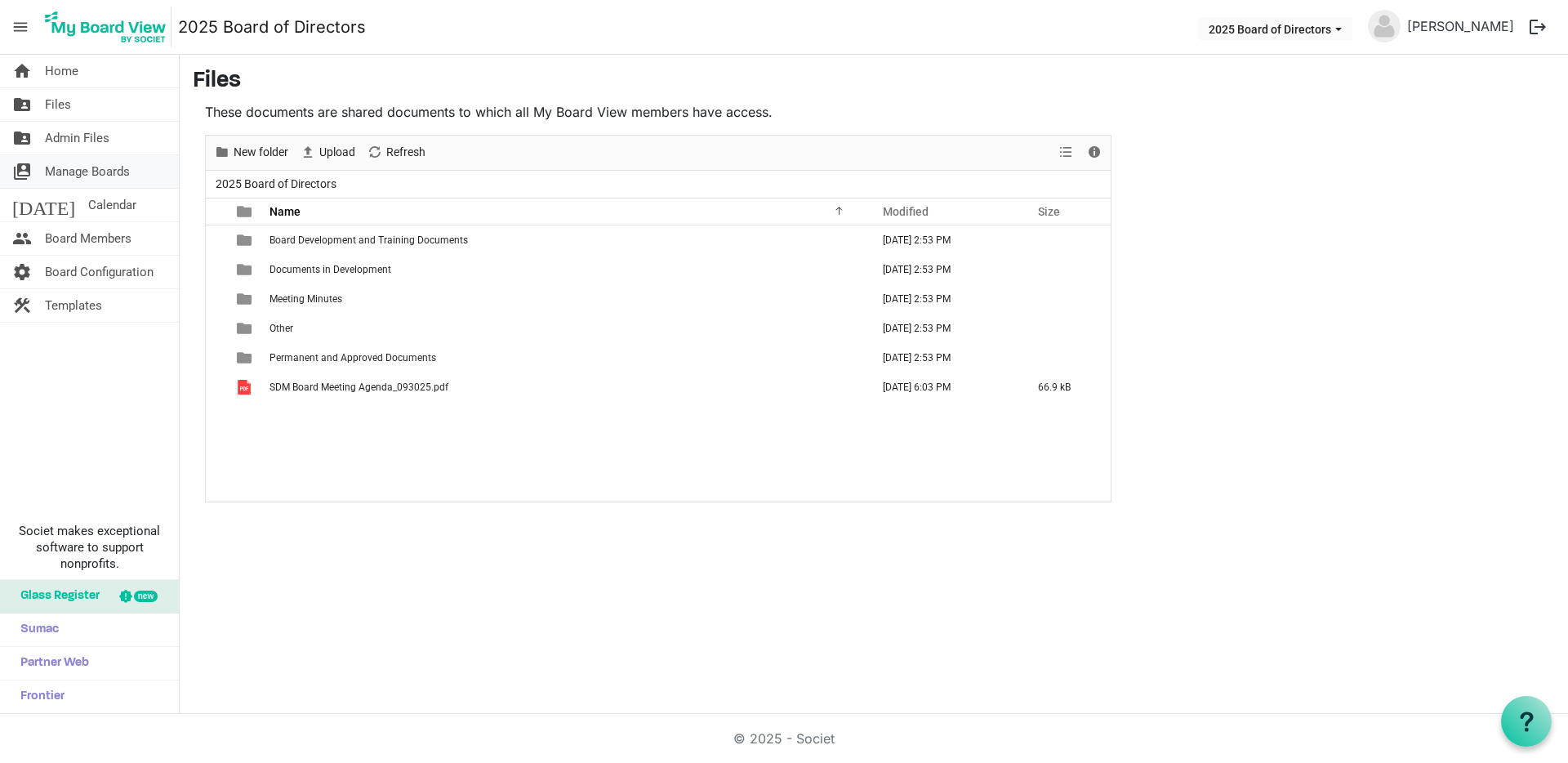
click at [62, 168] on span "Manage Boards" at bounding box center [87, 171] width 85 height 33
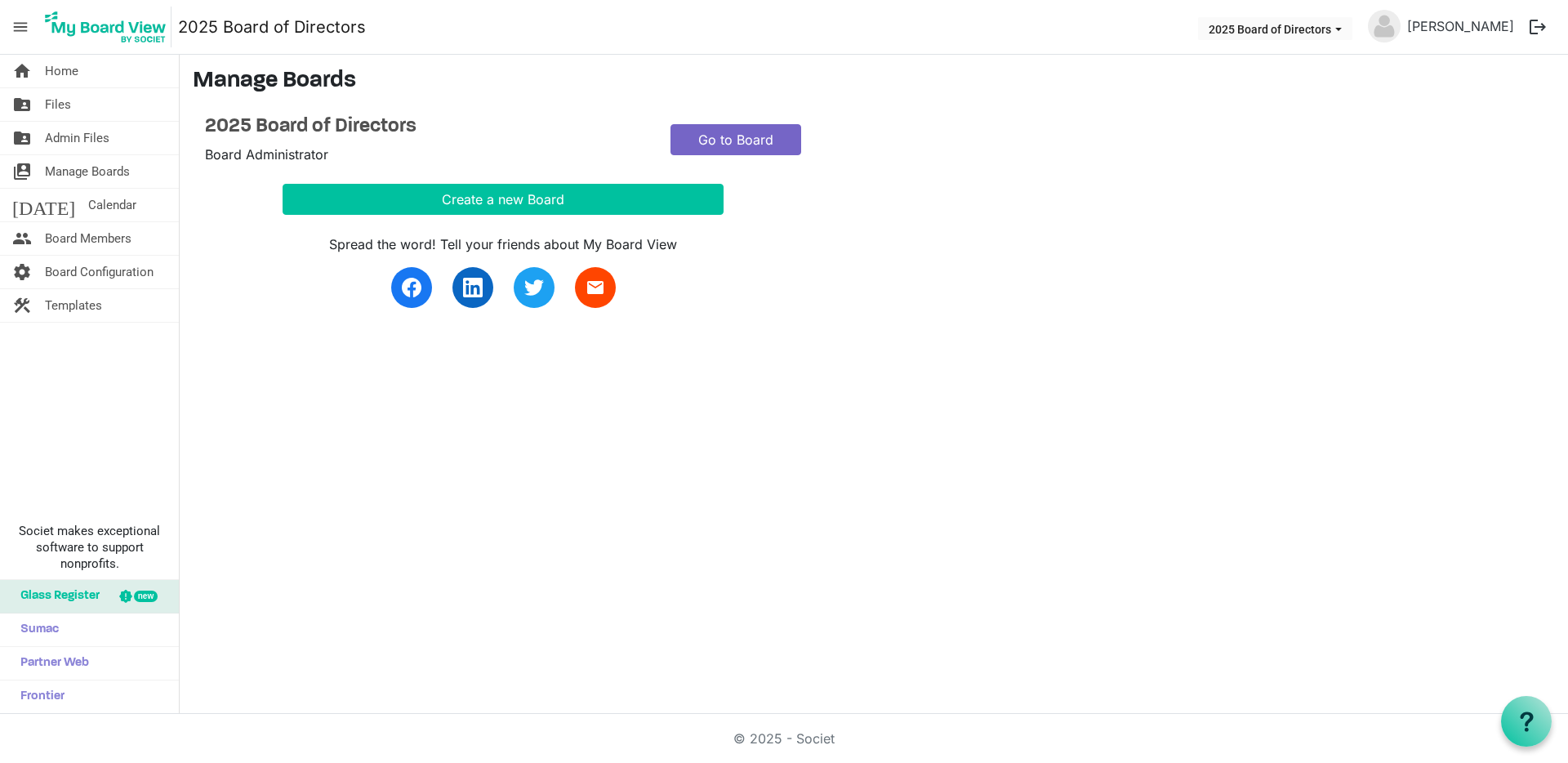
click at [715, 138] on link "Go to Board" at bounding box center [735, 139] width 130 height 31
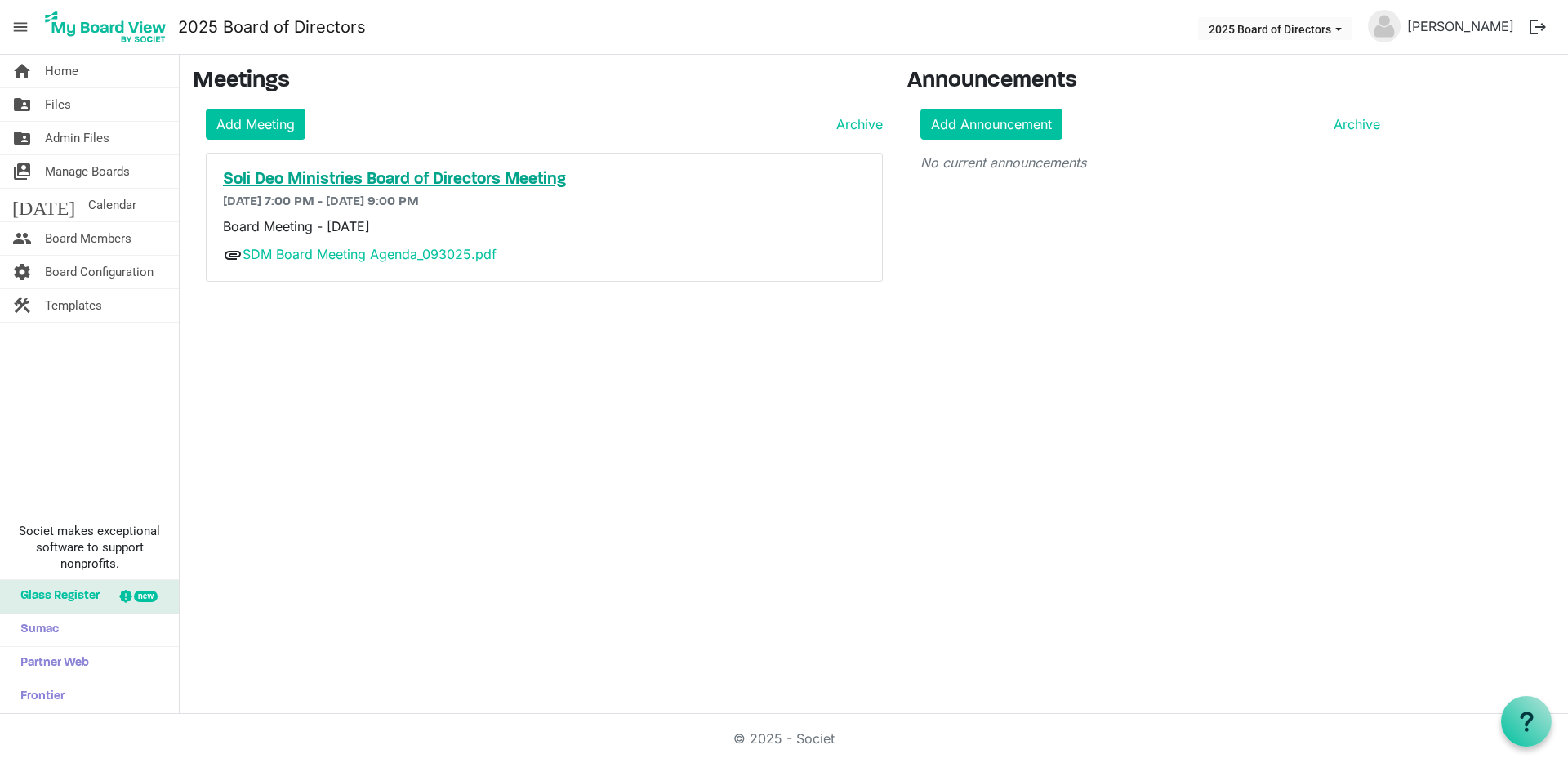
click at [302, 184] on h5 "Soli Deo Ministries Board of Directors Meeting" at bounding box center [544, 180] width 642 height 20
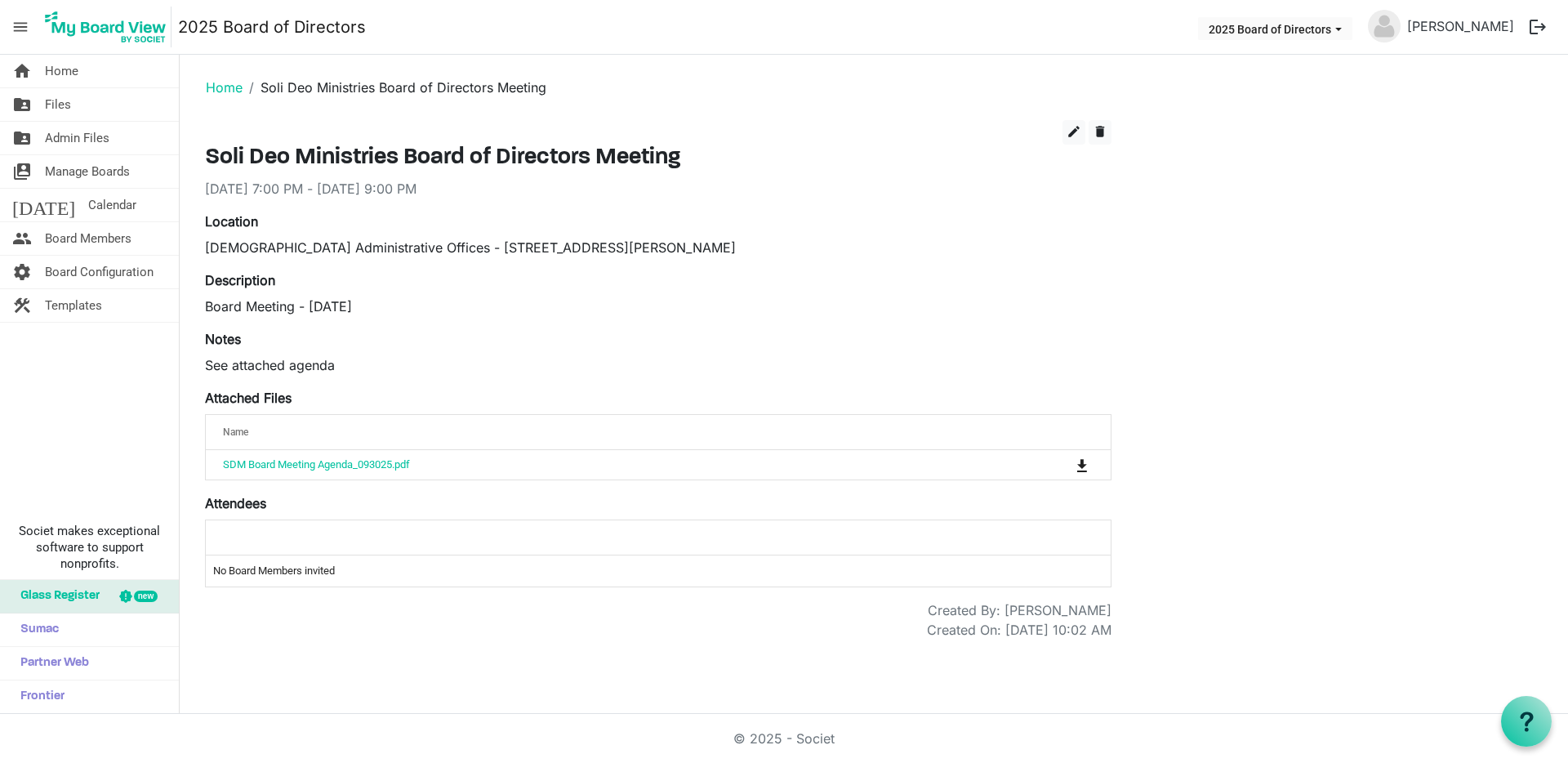
click at [522, 317] on div "edit delete Soli Deo Ministries Board of Directors Meeting [DATE] 7:00 PM - [DA…" at bounding box center [657, 380] width 906 height 519
